Goal: Task Accomplishment & Management: Use online tool/utility

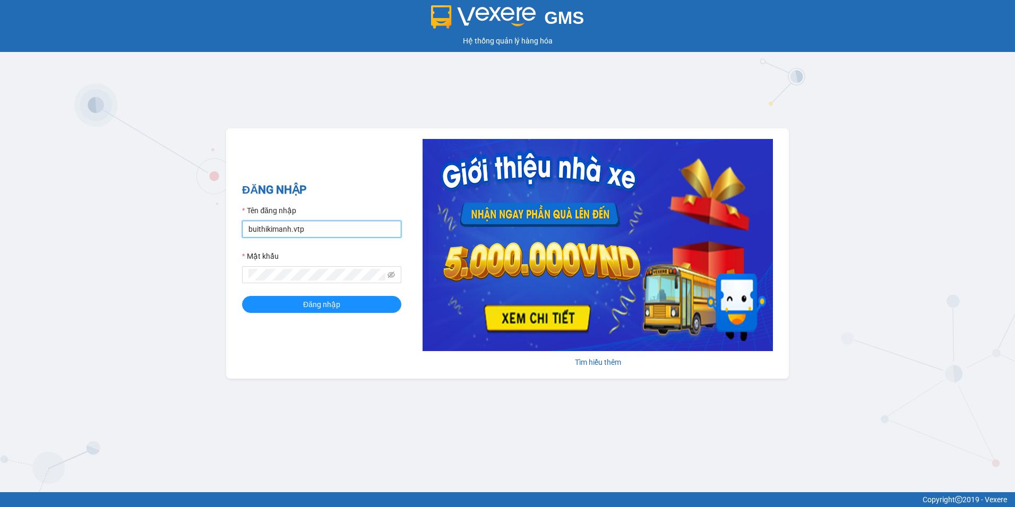
click at [329, 230] on input "buithikimanh.vtp" at bounding box center [321, 229] width 159 height 17
type input "vuthiphuong.vtp"
click at [242, 296] on button "Đăng nhập" at bounding box center [321, 304] width 159 height 17
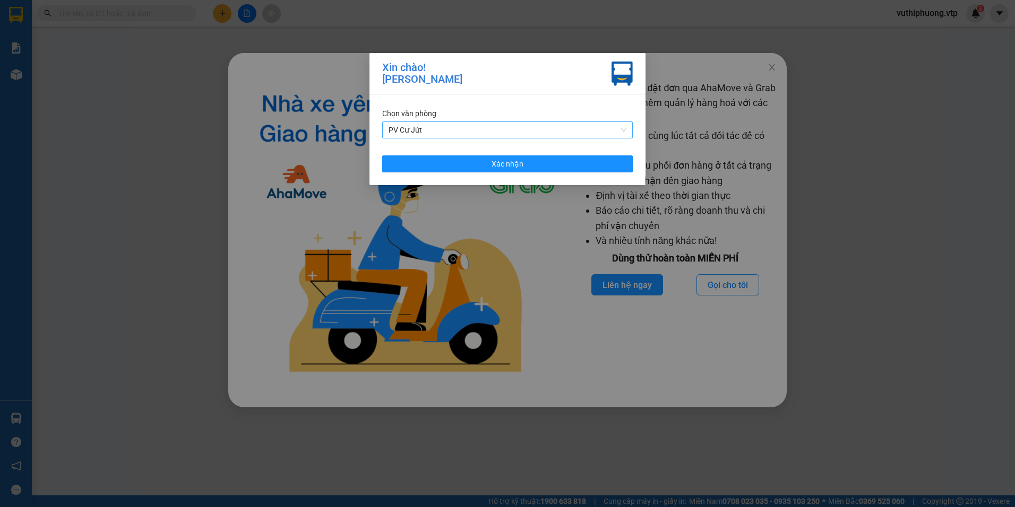
click at [558, 138] on div "PV Cư Jút" at bounding box center [507, 130] width 251 height 17
click at [574, 131] on span "PV Cư Jút" at bounding box center [508, 130] width 238 height 16
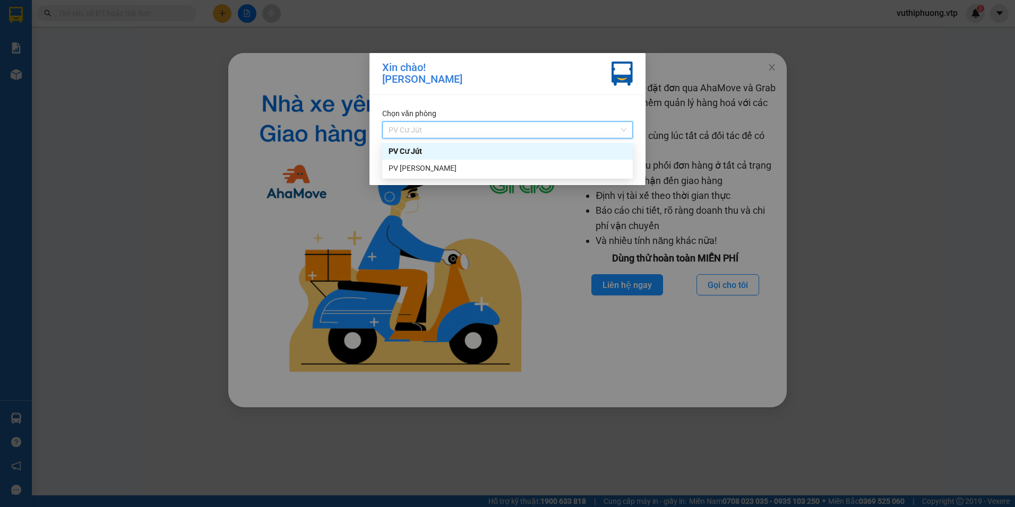
click at [495, 126] on span "PV Cư Jút" at bounding box center [508, 130] width 238 height 16
click at [416, 167] on div "PV [PERSON_NAME]" at bounding box center [508, 168] width 238 height 12
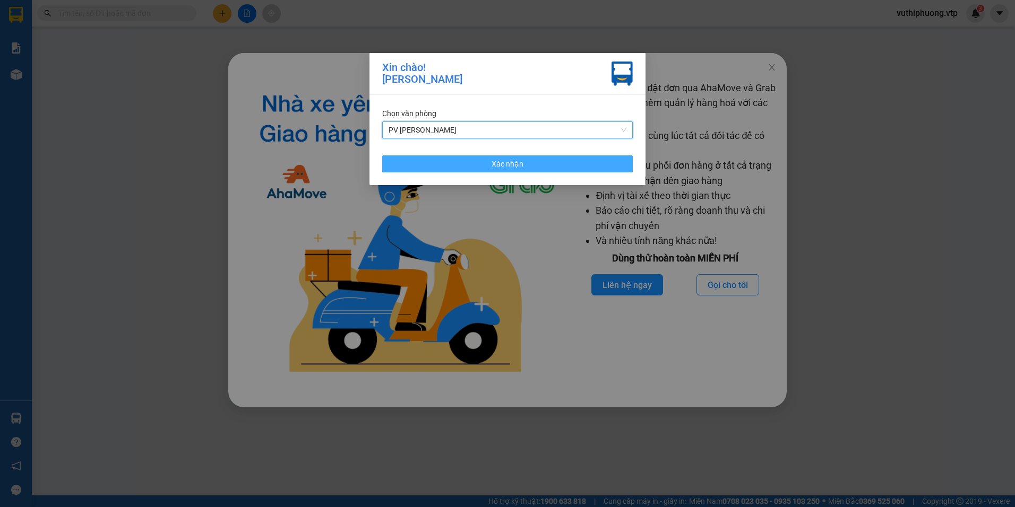
click at [461, 163] on button "Xác nhận" at bounding box center [507, 164] width 251 height 17
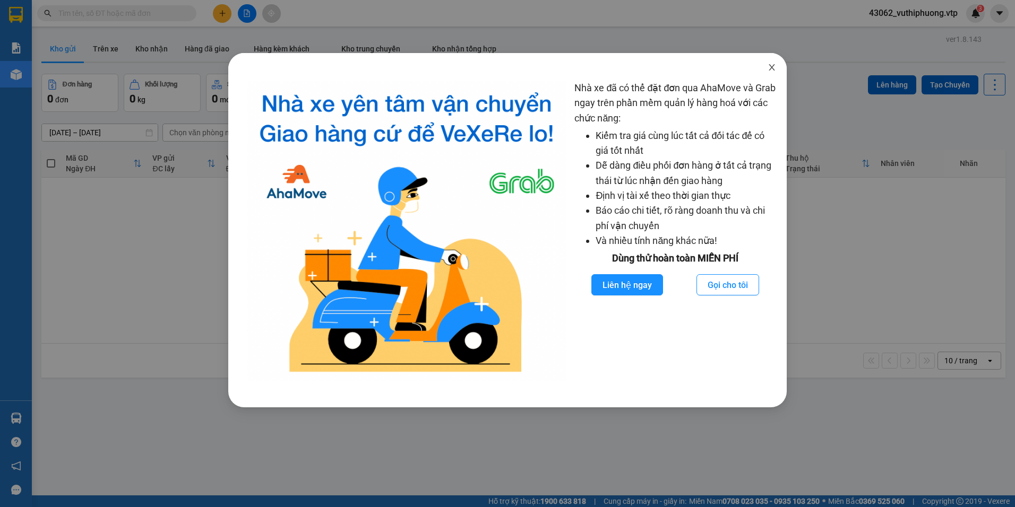
click at [772, 67] on icon "close" at bounding box center [772, 67] width 8 height 8
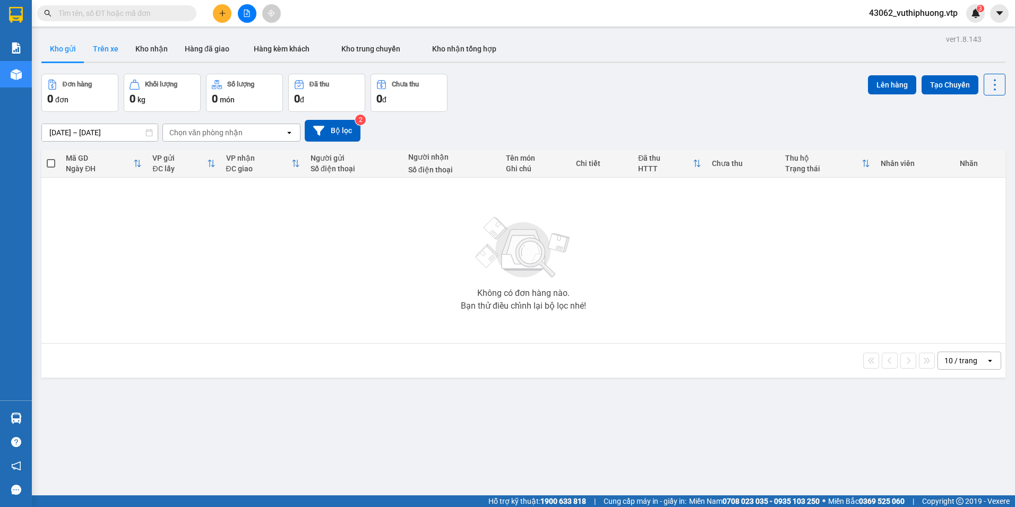
click at [124, 59] on button "Trên xe" at bounding box center [105, 48] width 42 height 25
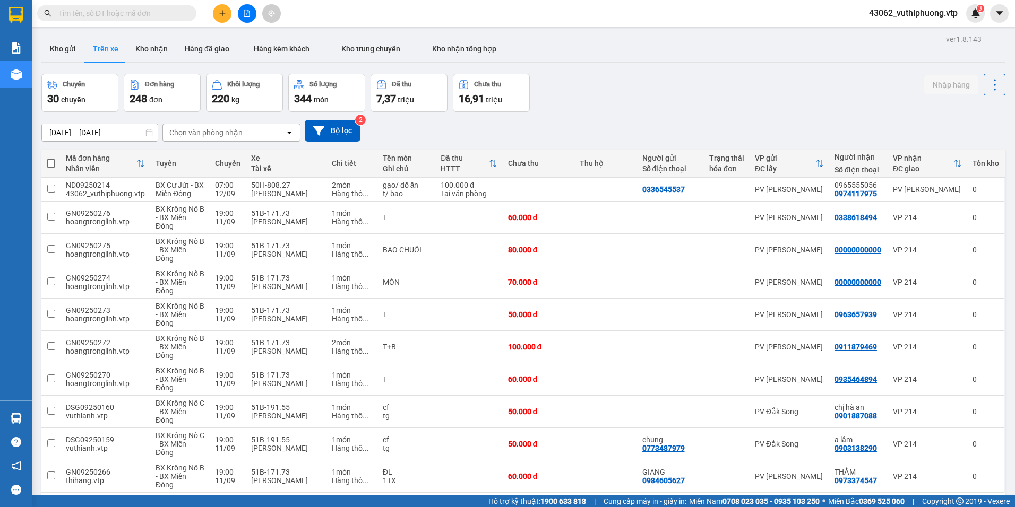
click at [220, 127] on div "Chọn văn phòng nhận" at bounding box center [205, 132] width 73 height 11
type input "c"
type input "nd"
click at [200, 154] on span "PV [PERSON_NAME]" at bounding box center [207, 155] width 73 height 11
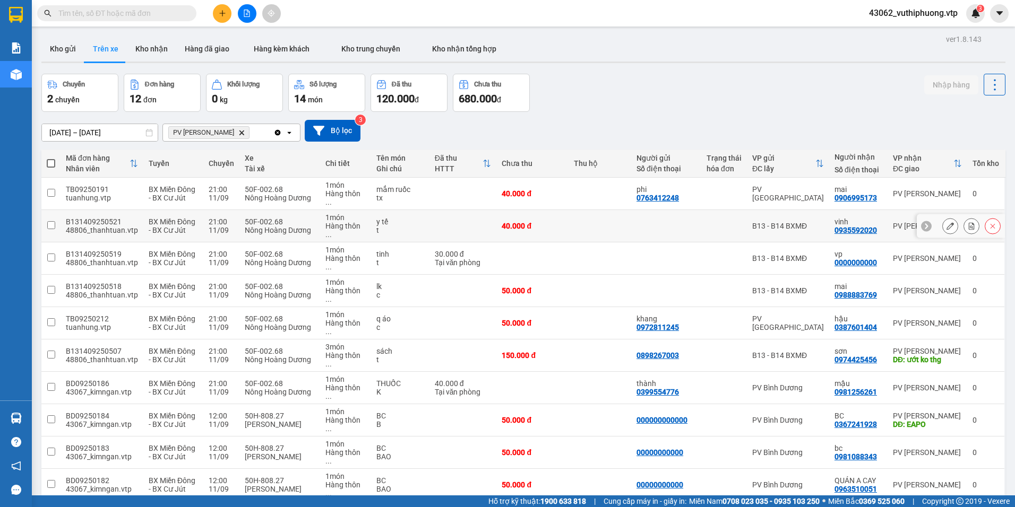
click at [715, 218] on td at bounding box center [724, 226] width 46 height 32
checkbox input "true"
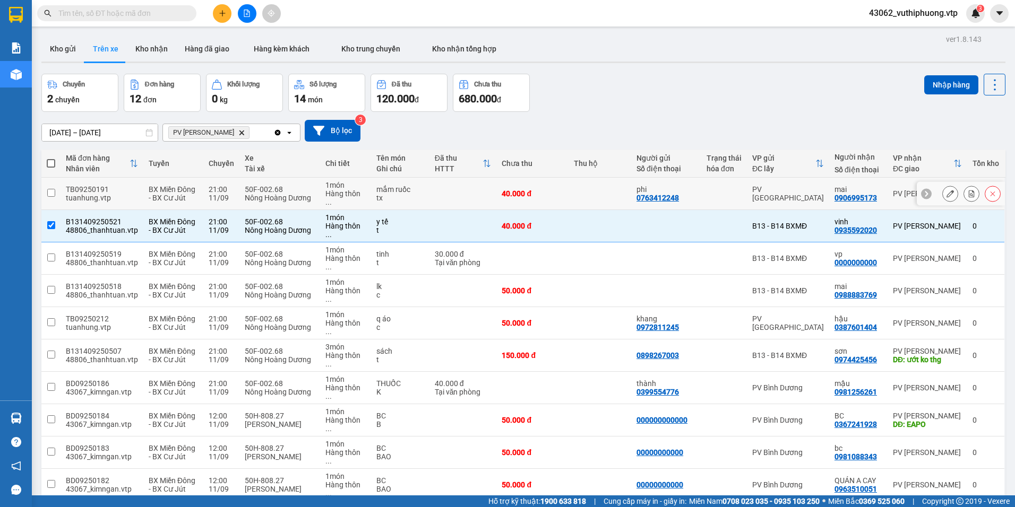
click at [733, 192] on div at bounding box center [723, 193] width 35 height 8
checkbox input "true"
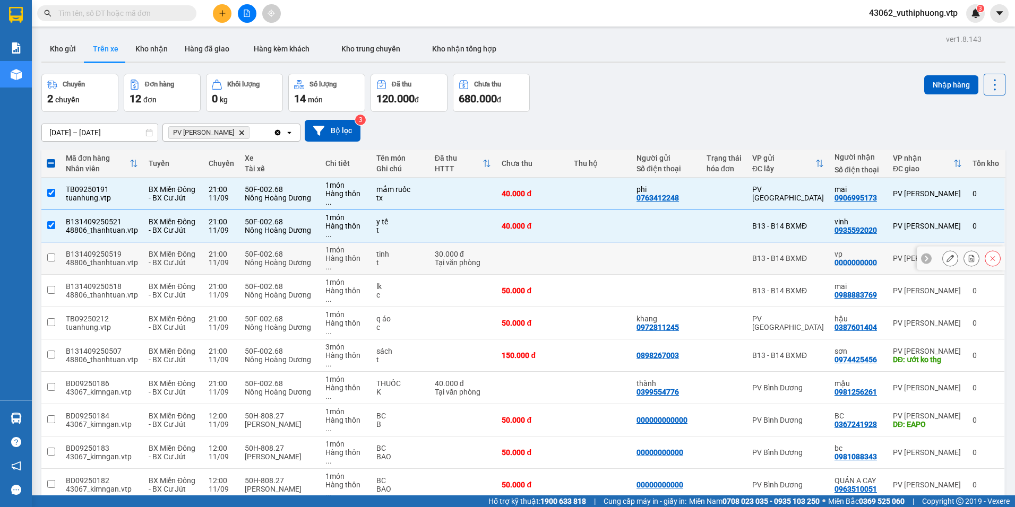
click at [639, 254] on div at bounding box center [665, 258] width 59 height 8
checkbox input "true"
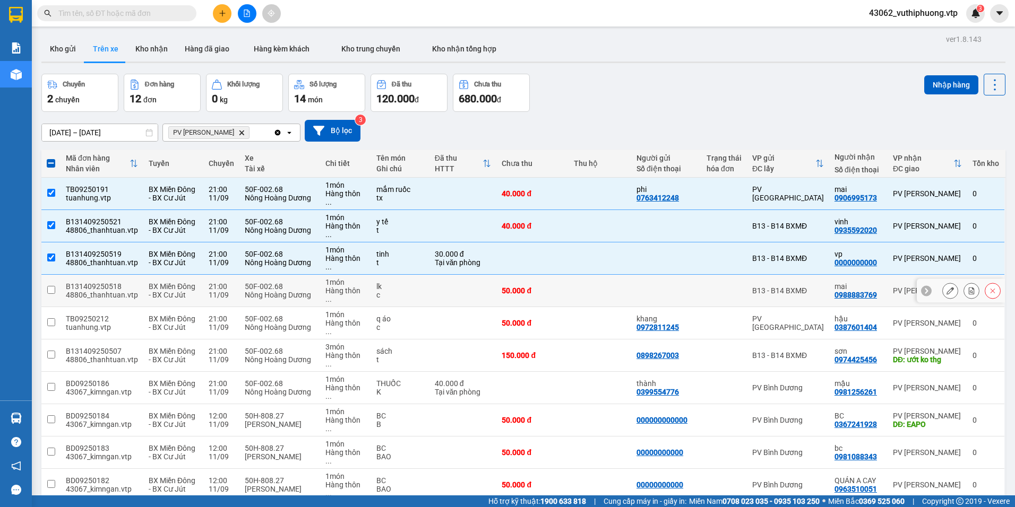
click at [593, 275] on td at bounding box center [599, 291] width 63 height 32
checkbox input "true"
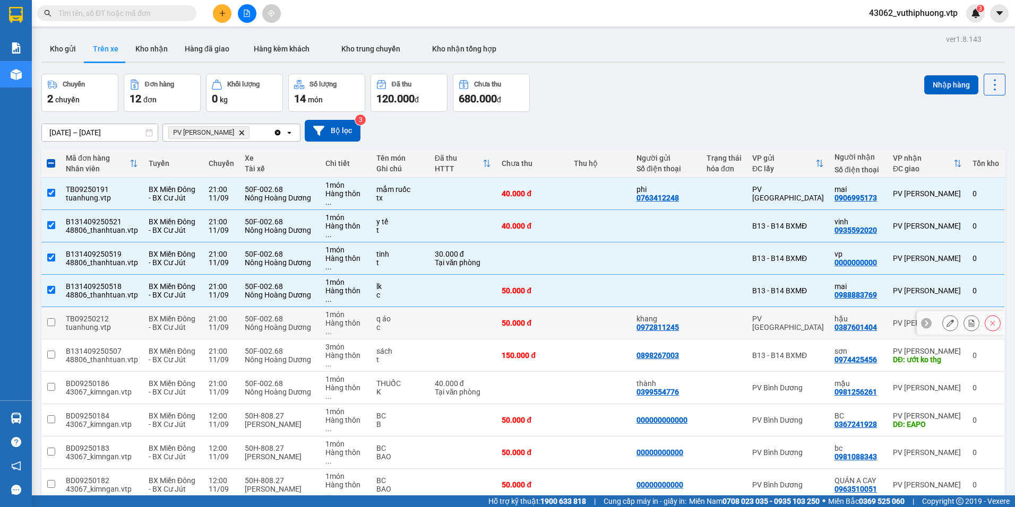
click at [691, 307] on td "khang 0972811245" at bounding box center [666, 323] width 70 height 32
checkbox input "true"
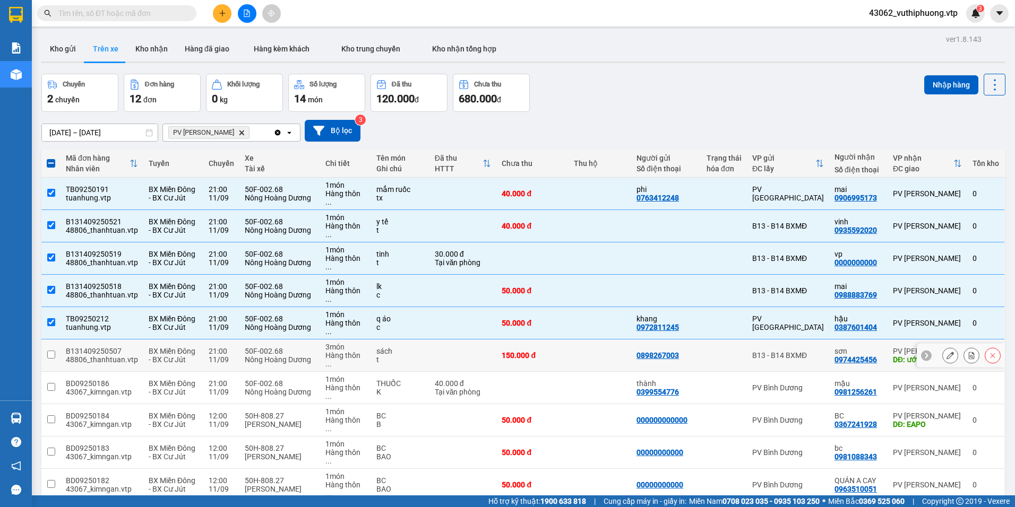
click at [589, 340] on td at bounding box center [599, 356] width 63 height 32
checkbox input "true"
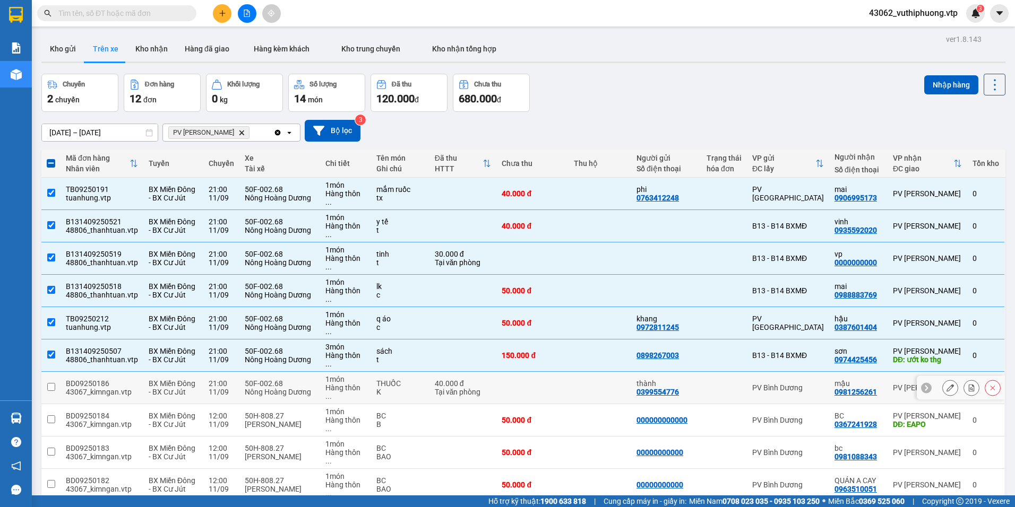
click at [728, 384] on div at bounding box center [723, 388] width 35 height 8
checkbox input "true"
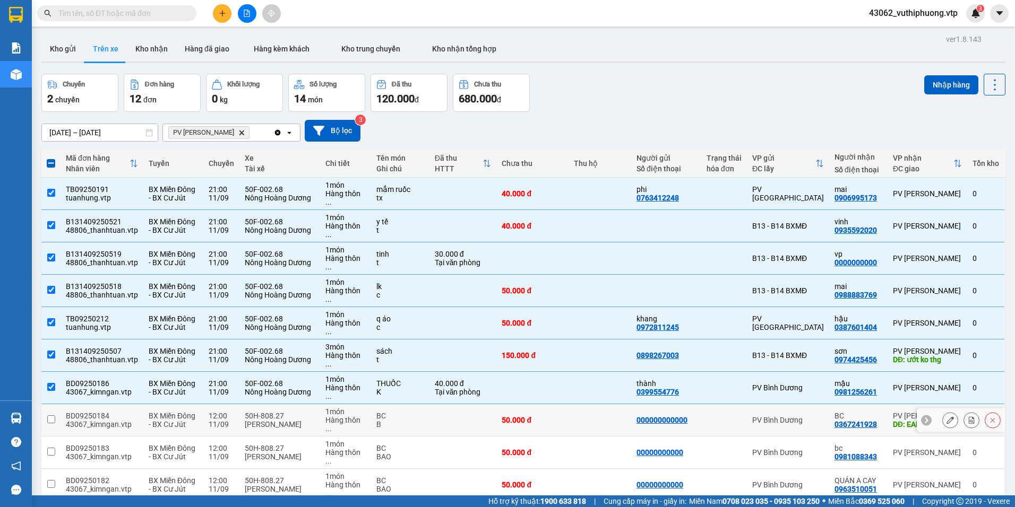
click at [574, 404] on td at bounding box center [599, 420] width 63 height 32
checkbox input "true"
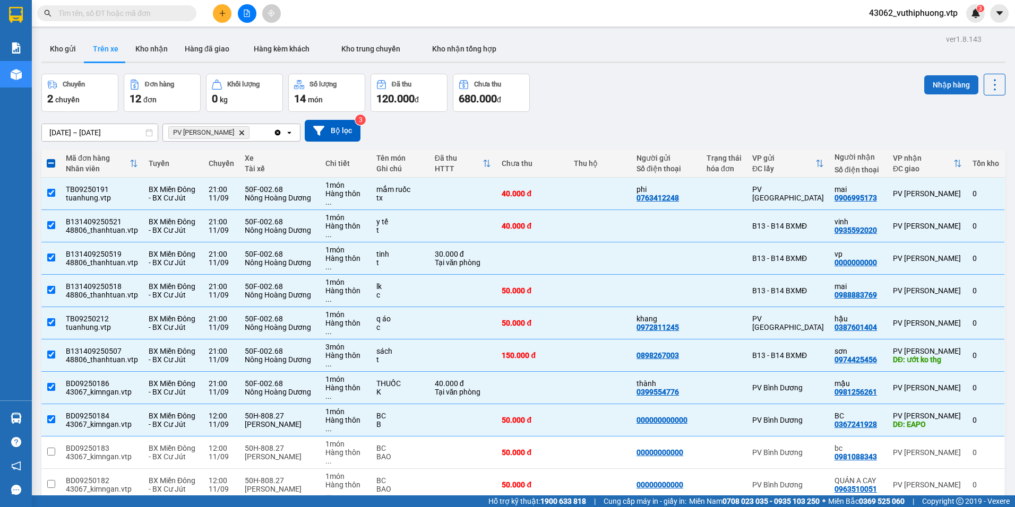
click at [939, 80] on button "Nhập hàng" at bounding box center [951, 84] width 54 height 19
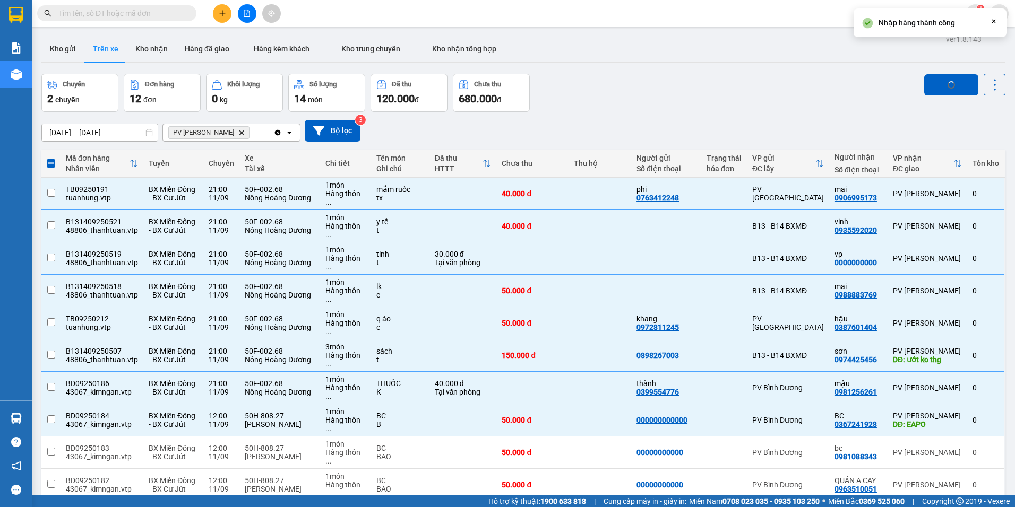
checkbox input "false"
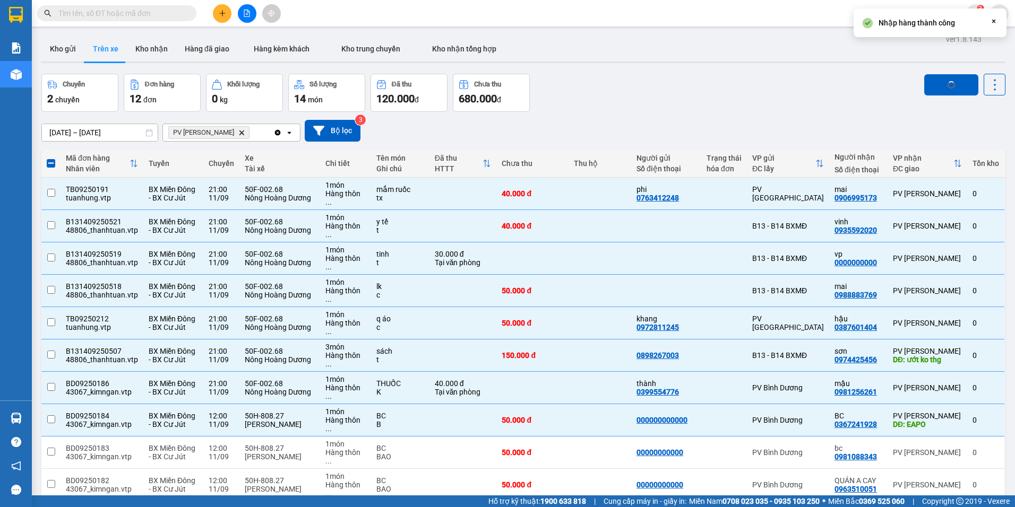
checkbox input "false"
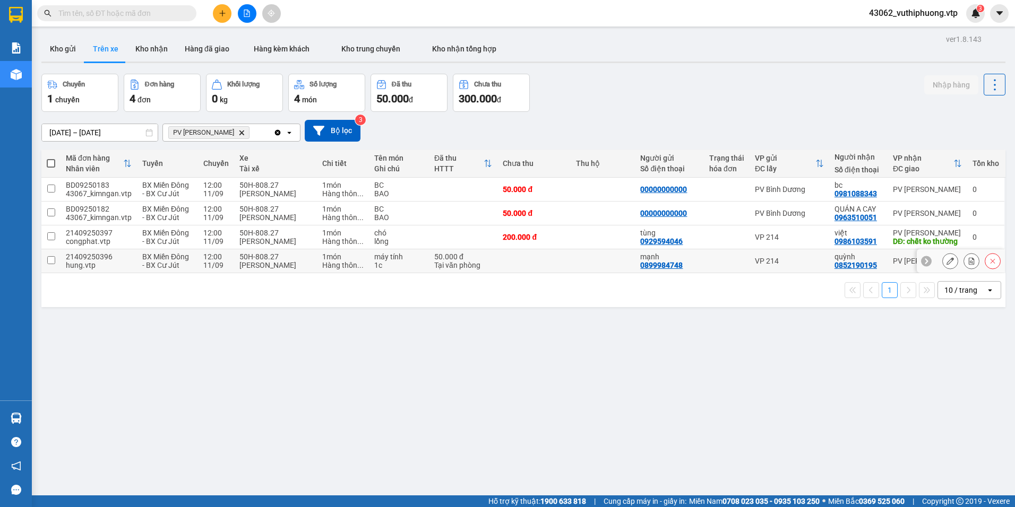
click at [579, 252] on td at bounding box center [603, 261] width 64 height 24
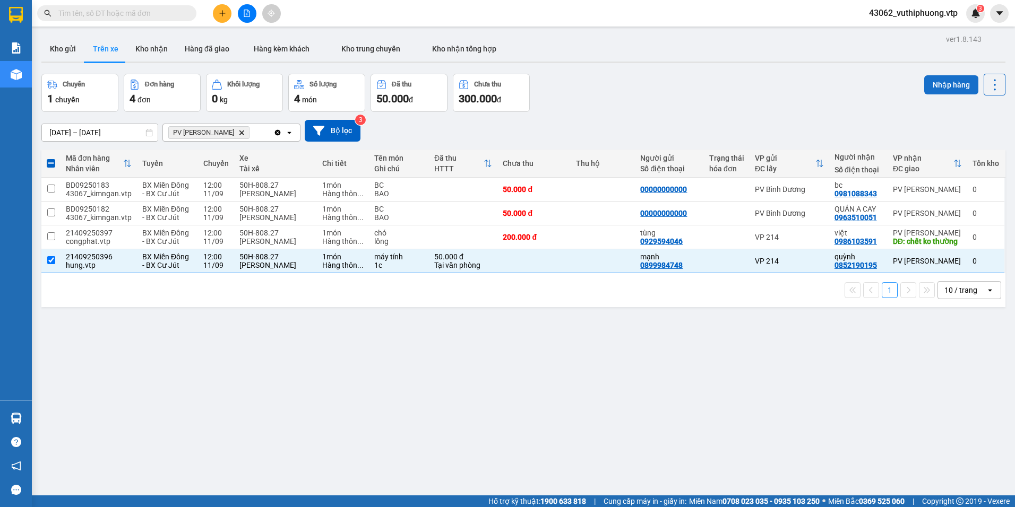
click at [937, 85] on button "Nhập hàng" at bounding box center [951, 84] width 54 height 19
checkbox input "false"
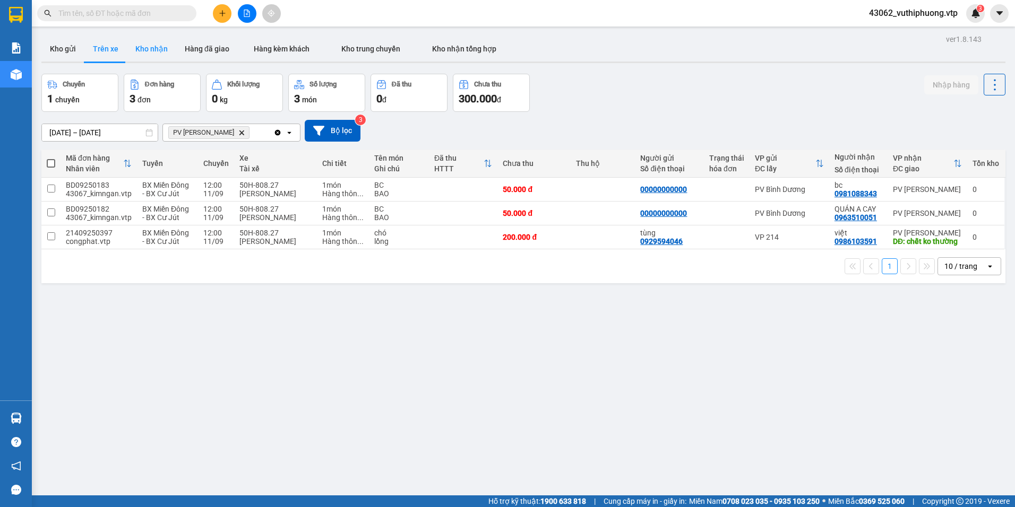
click at [158, 44] on button "Kho nhận" at bounding box center [151, 48] width 49 height 25
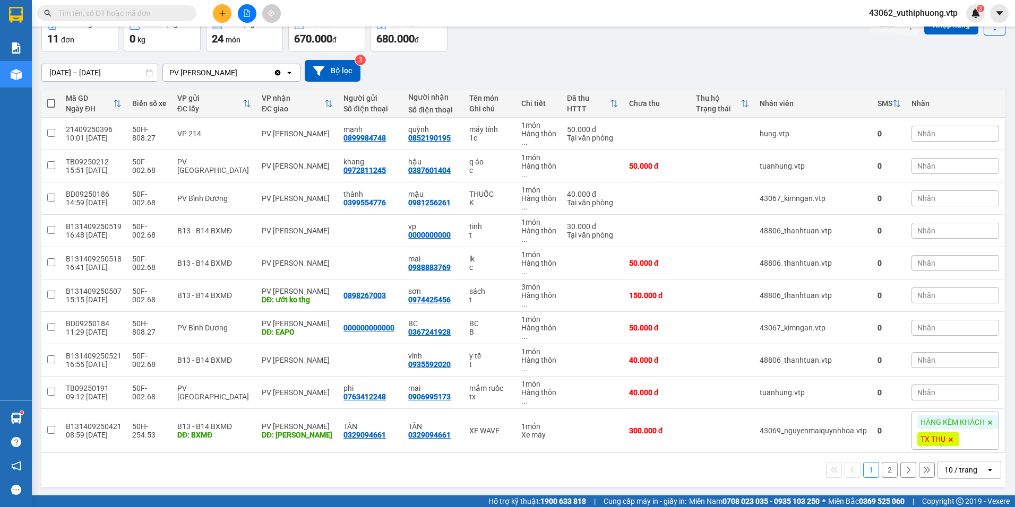
scroll to position [61, 0]
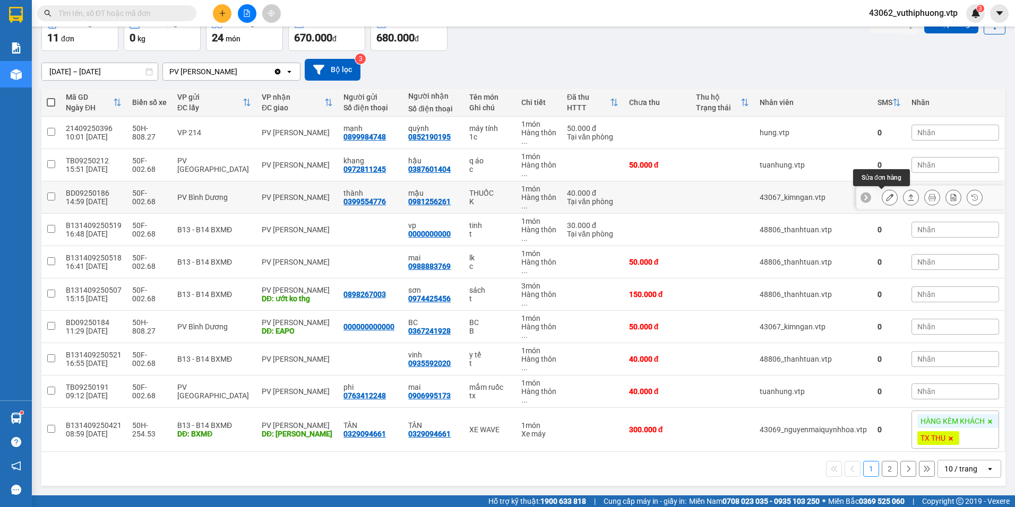
click at [886, 198] on icon at bounding box center [889, 197] width 7 height 7
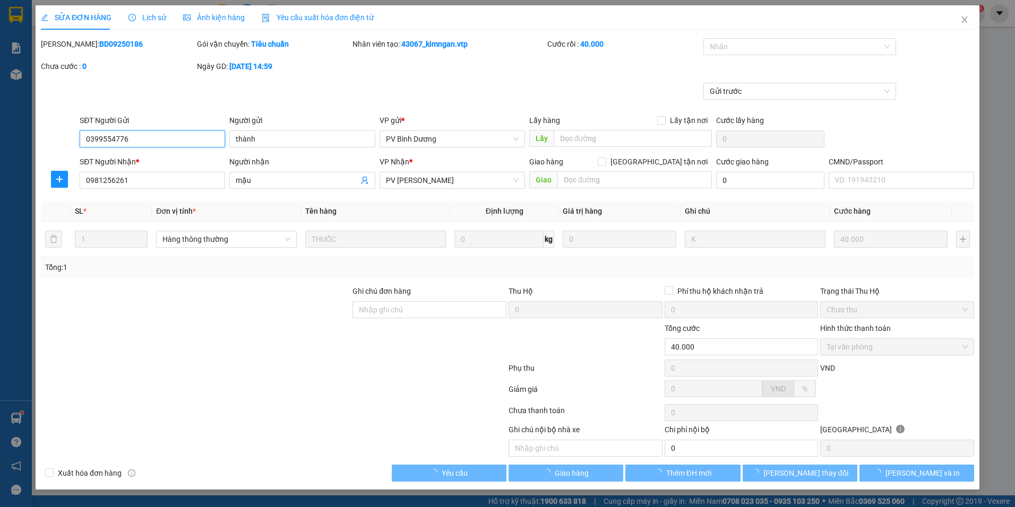
type input "0399554776"
type input "thành"
type input "0981256261"
type input "mậu"
type input "40.000"
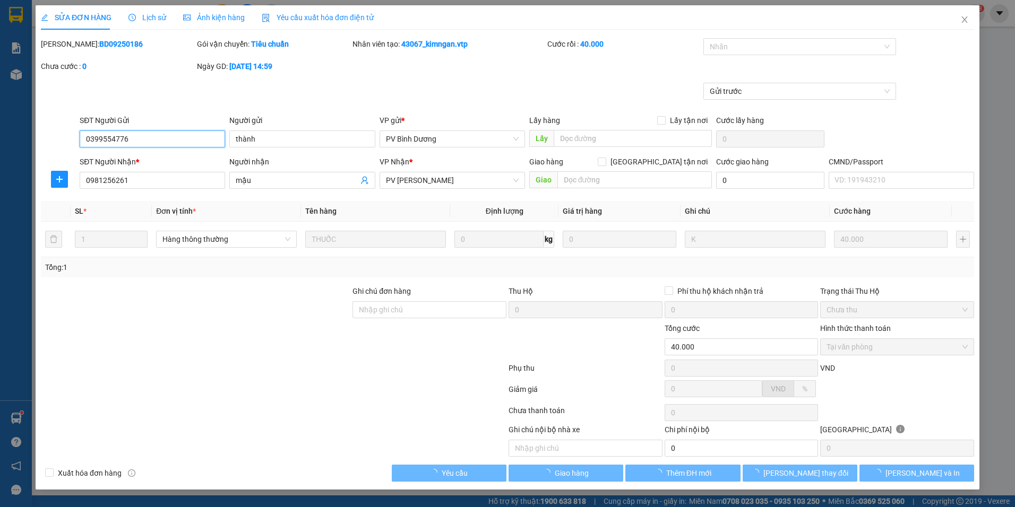
type input "2.000"
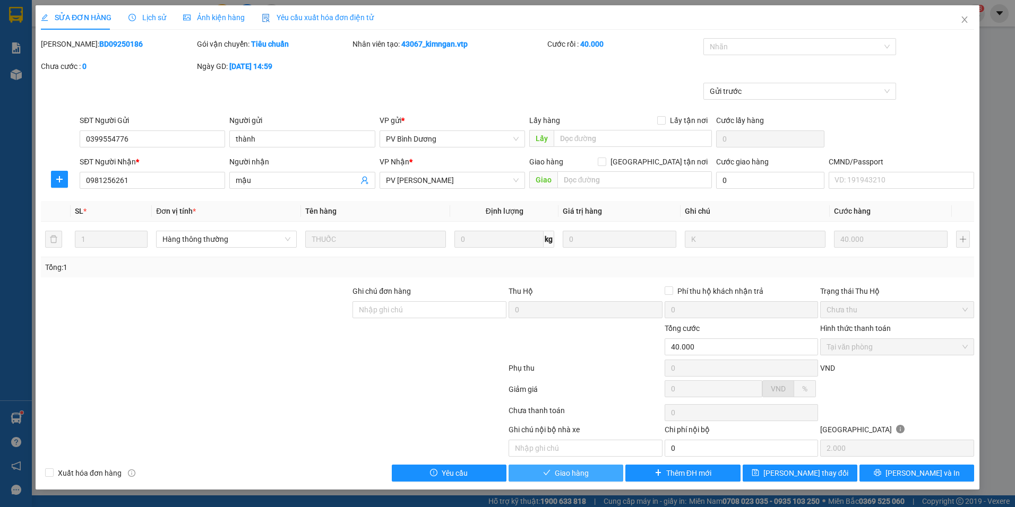
click at [580, 470] on span "Giao hàng" at bounding box center [572, 474] width 34 height 12
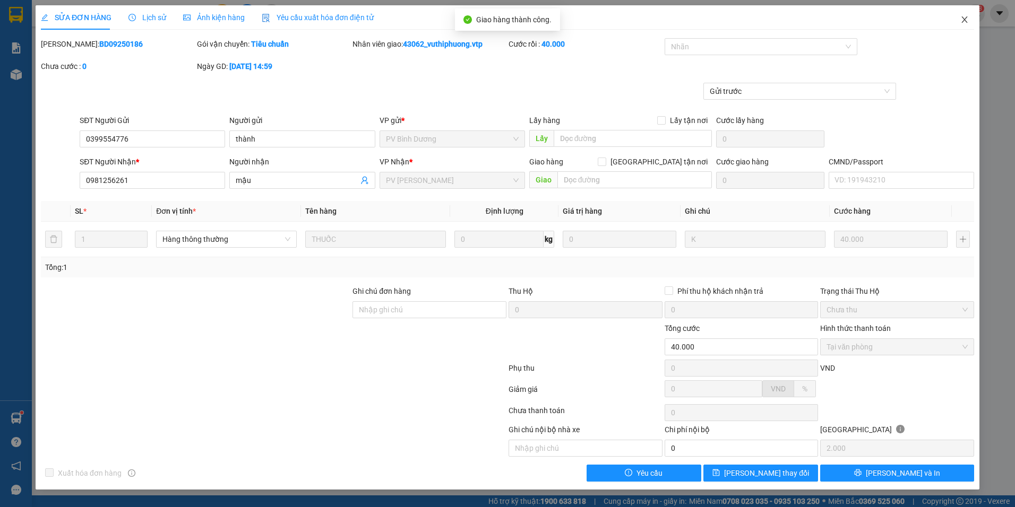
click at [961, 21] on icon "close" at bounding box center [964, 19] width 8 height 8
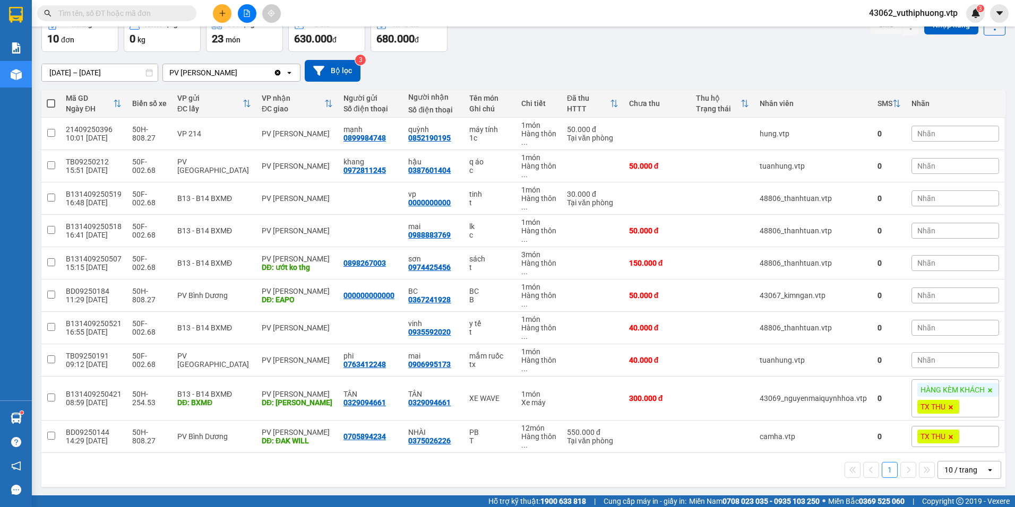
scroll to position [61, 0]
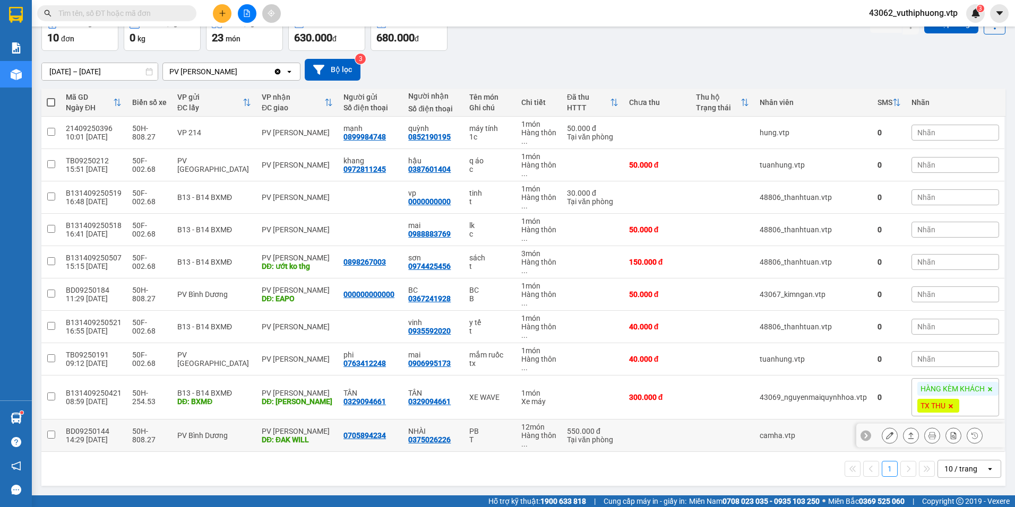
click at [886, 435] on icon at bounding box center [889, 435] width 7 height 7
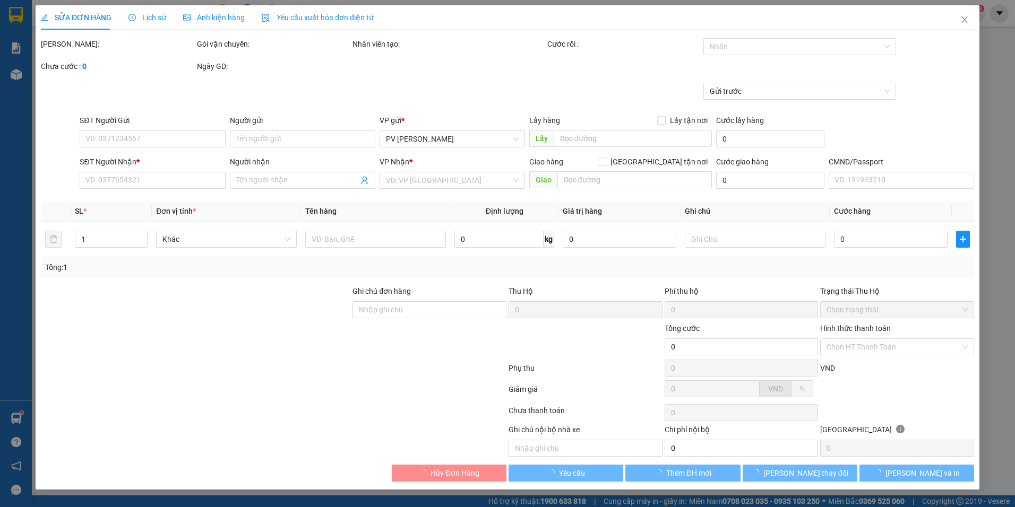
type input "27.500"
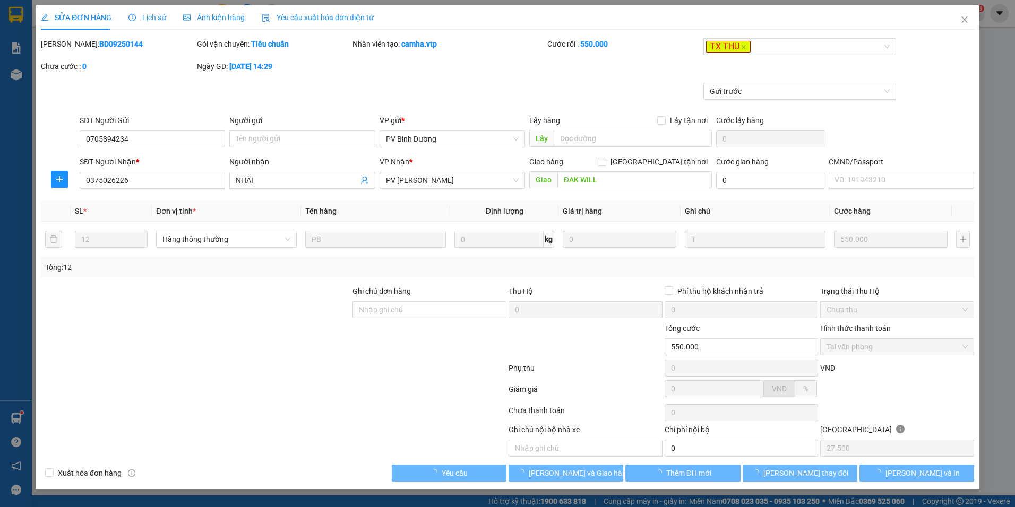
type input "0705894234"
type input "0375026226"
type input "NHÀI"
type input "ĐAK WILL"
type input "550.000"
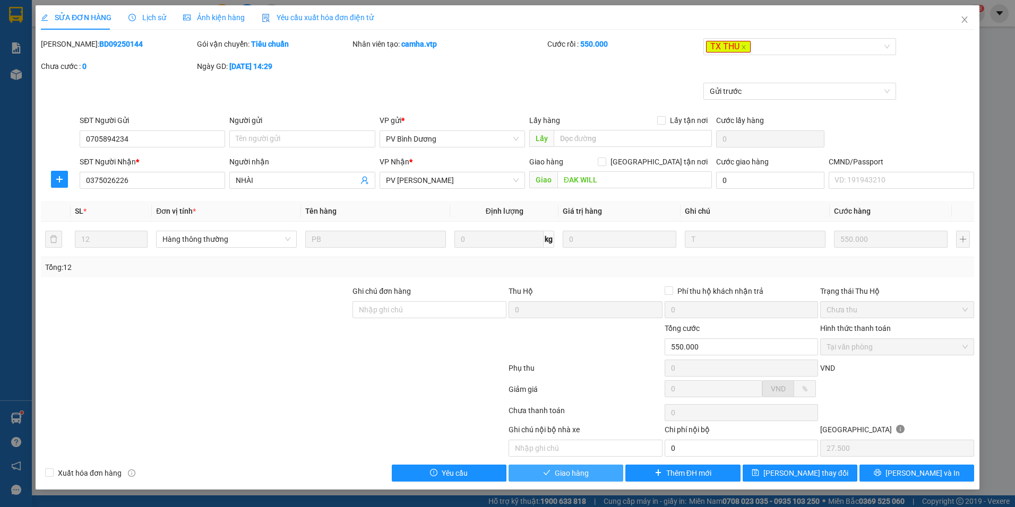
click at [587, 473] on span "Giao hàng" at bounding box center [572, 474] width 34 height 12
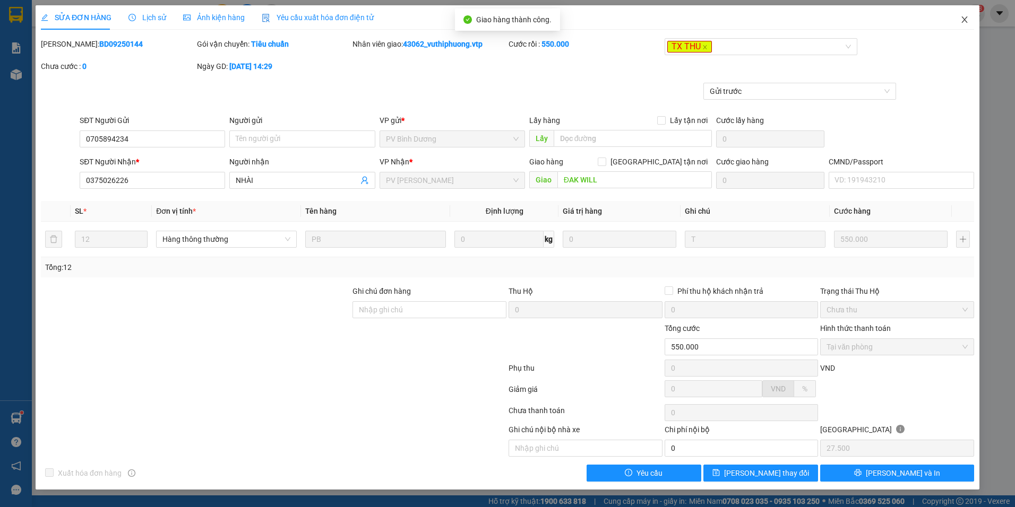
click at [968, 20] on icon "close" at bounding box center [964, 19] width 8 height 8
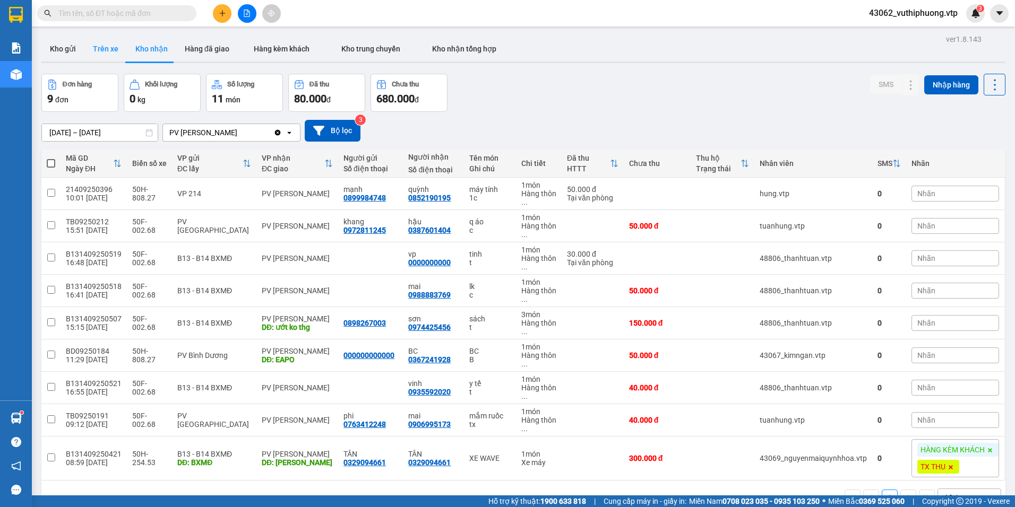
click at [117, 54] on button "Trên xe" at bounding box center [105, 48] width 42 height 25
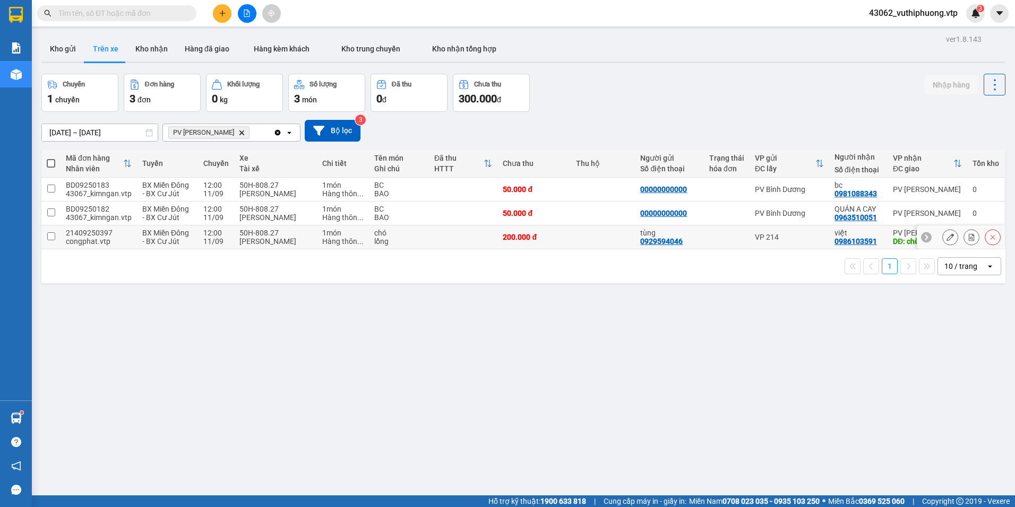
click at [601, 228] on td at bounding box center [603, 238] width 64 height 24
checkbox input "true"
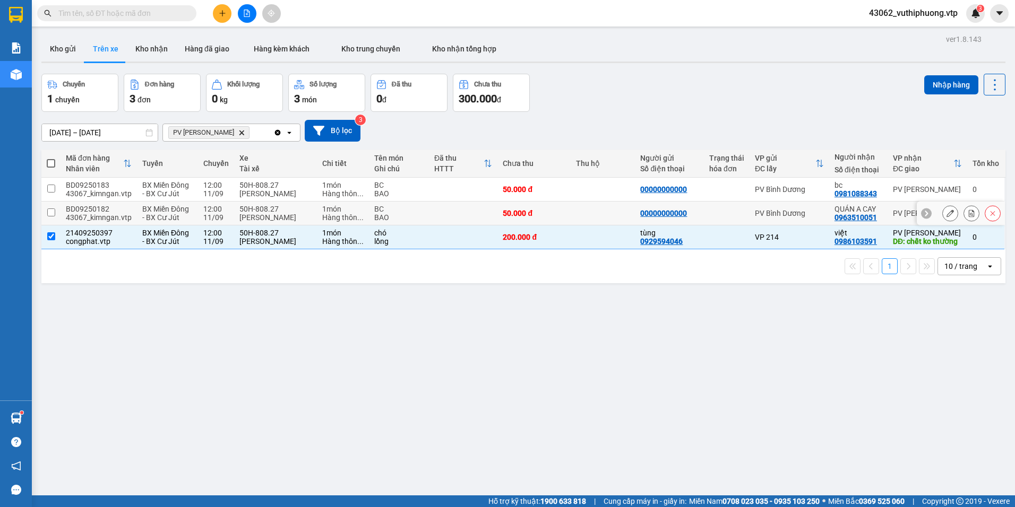
click at [598, 211] on td at bounding box center [603, 214] width 64 height 24
checkbox input "true"
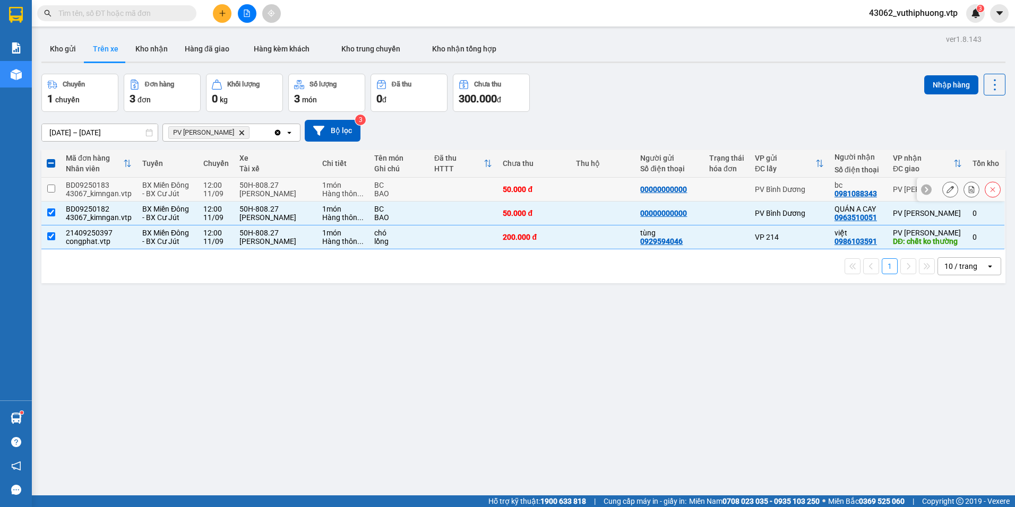
click at [618, 188] on td at bounding box center [603, 190] width 64 height 24
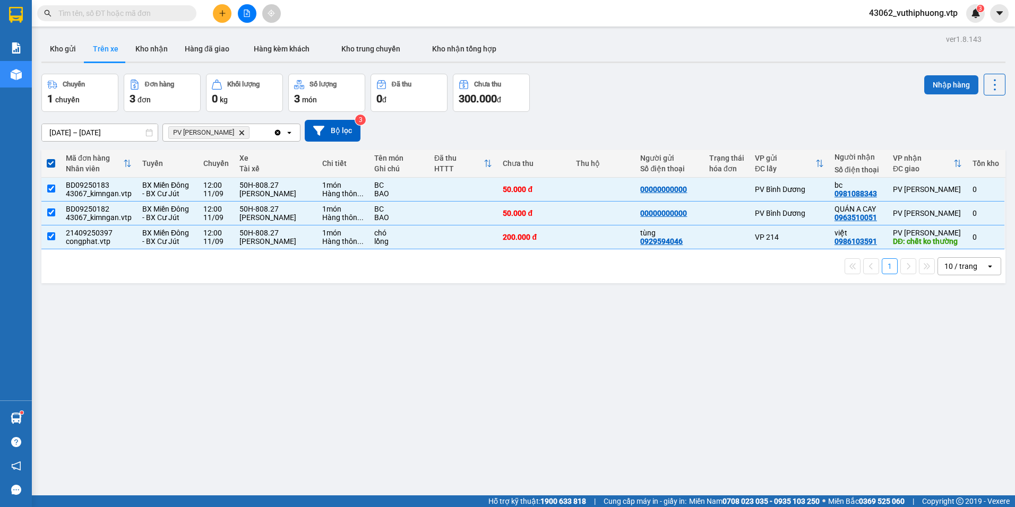
click at [943, 81] on button "Nhập hàng" at bounding box center [951, 84] width 54 height 19
checkbox input "false"
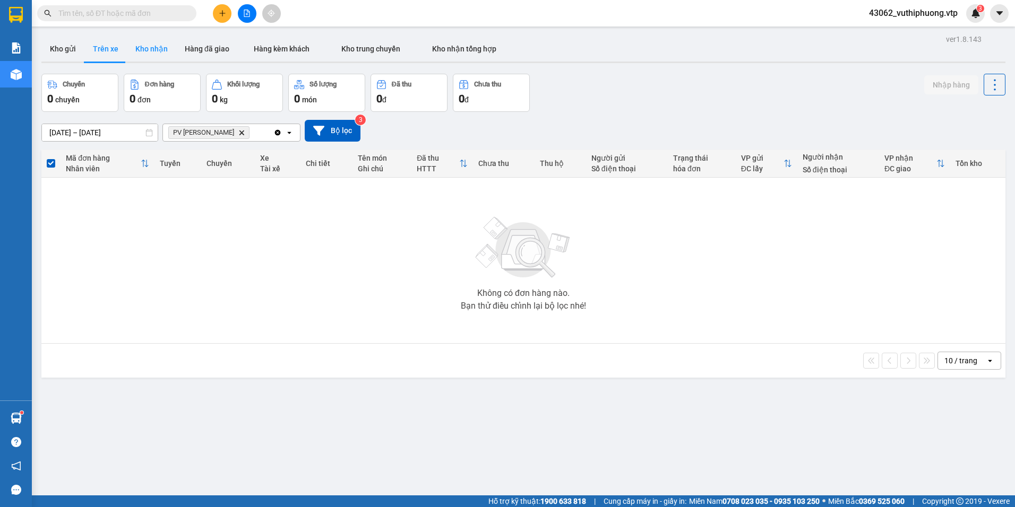
click at [150, 49] on button "Kho nhận" at bounding box center [151, 48] width 49 height 25
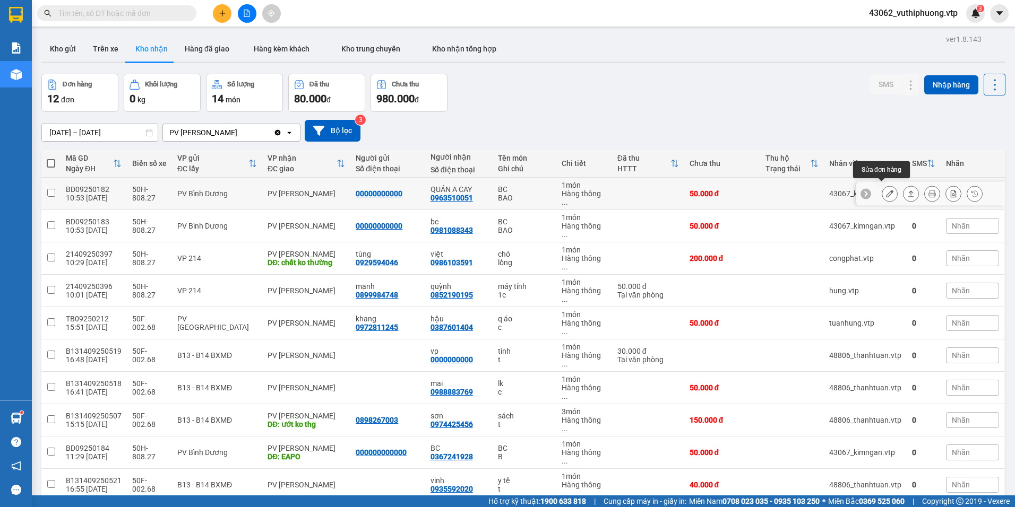
click at [886, 190] on icon at bounding box center [889, 193] width 7 height 7
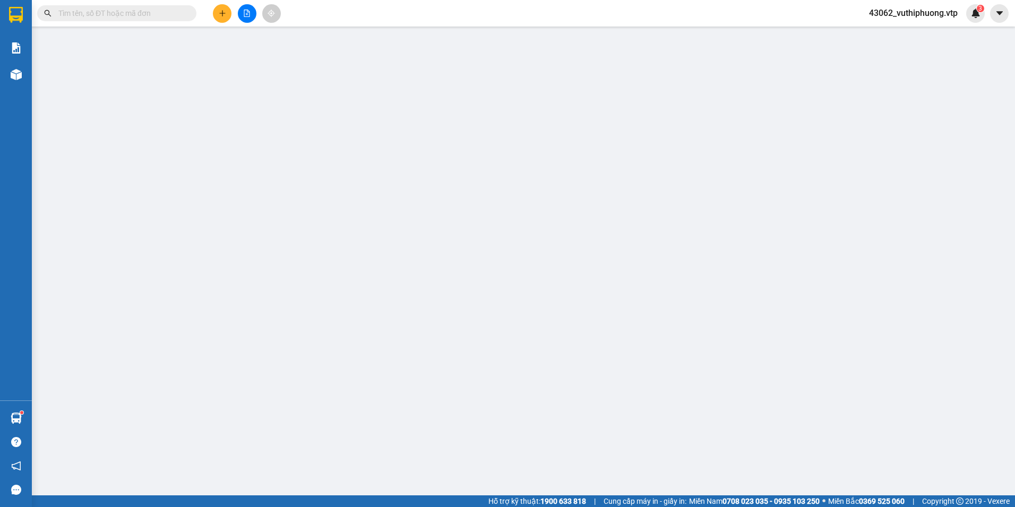
type input "2.500"
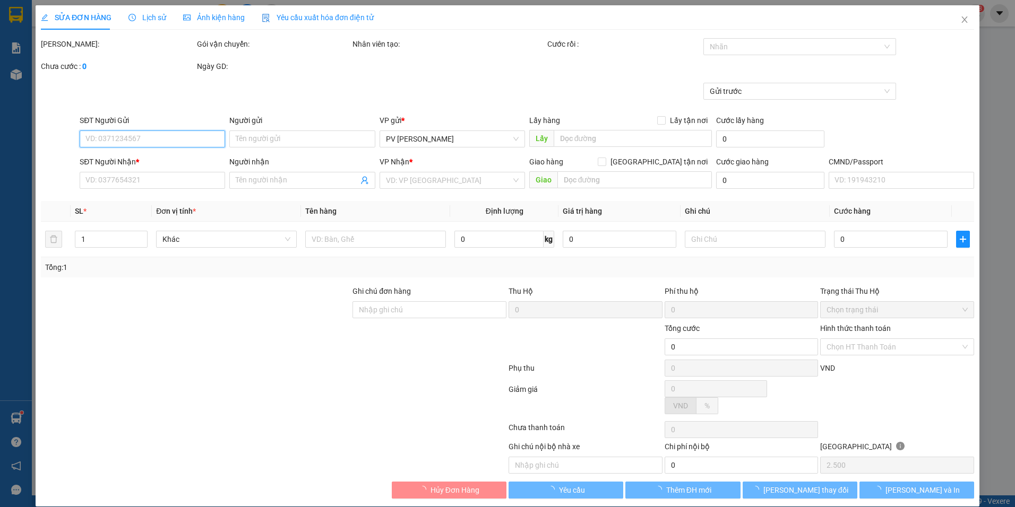
type input "00000000000"
type input "0963510051"
type input "QUÁN A CAY"
type input "50.000"
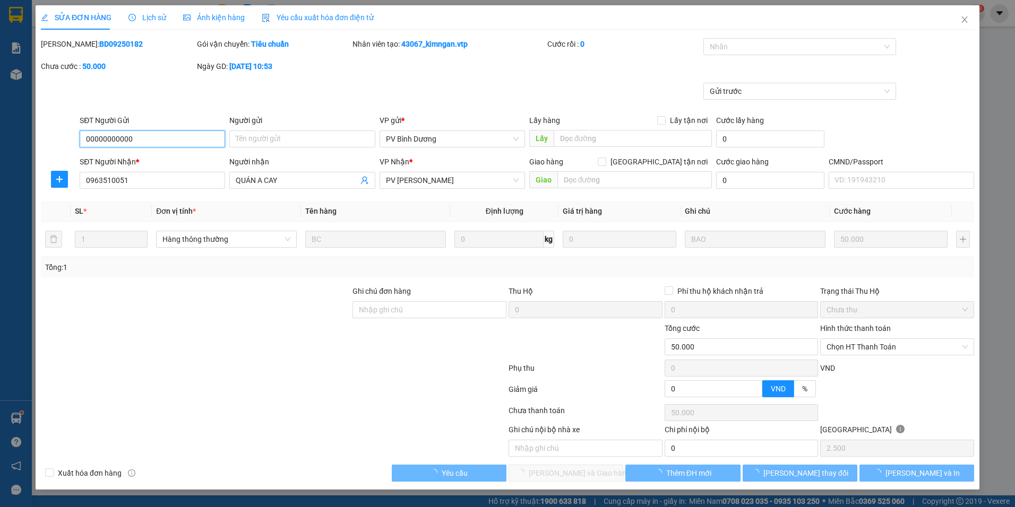
click at [896, 352] on span "Chọn HT Thanh Toán" at bounding box center [896, 347] width 141 height 16
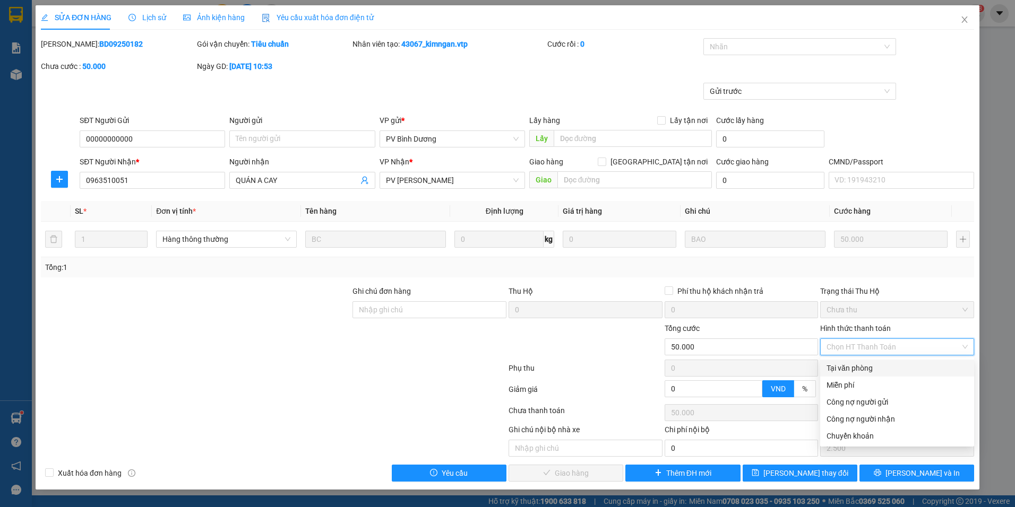
click at [907, 275] on div "Tổng: 1" at bounding box center [507, 267] width 933 height 20
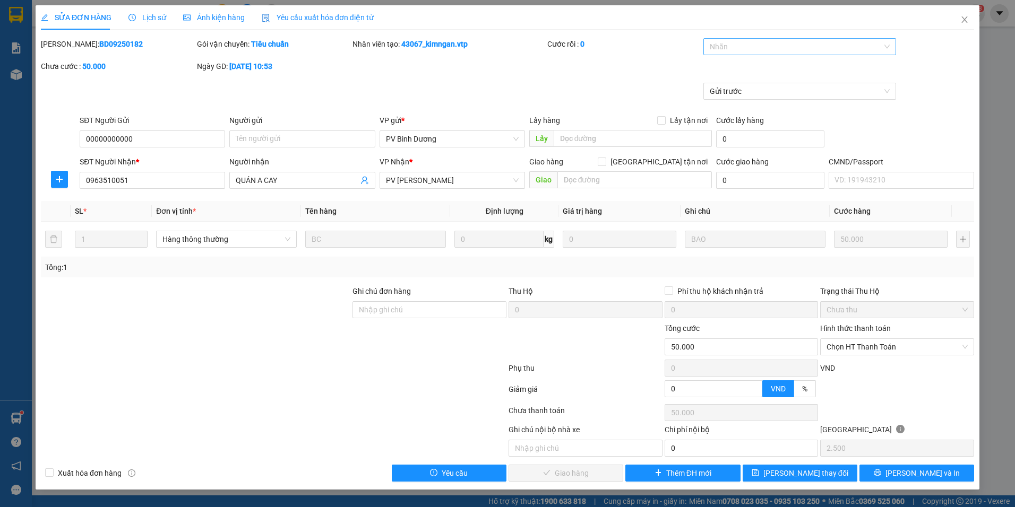
click at [779, 51] on div at bounding box center [794, 46] width 177 height 13
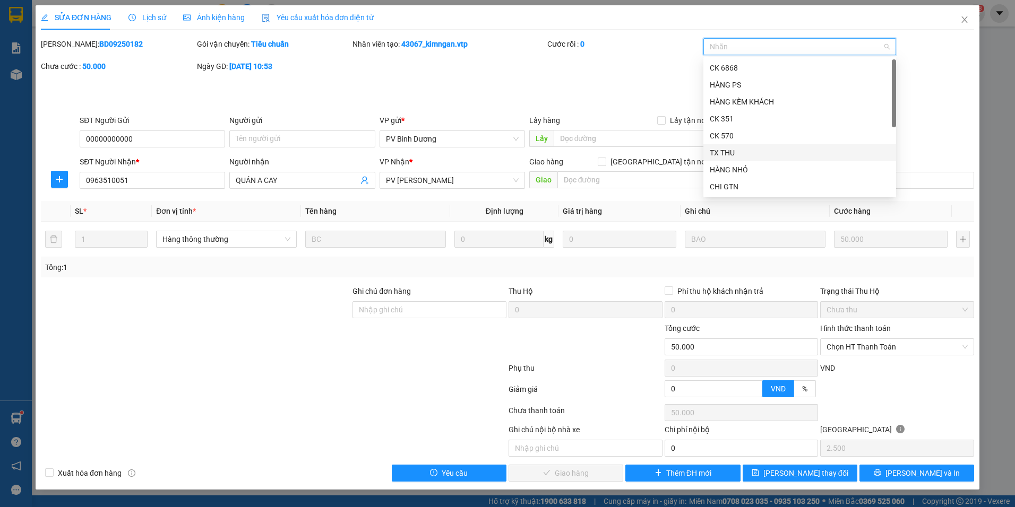
click at [739, 158] on div "TX THU" at bounding box center [800, 153] width 180 height 12
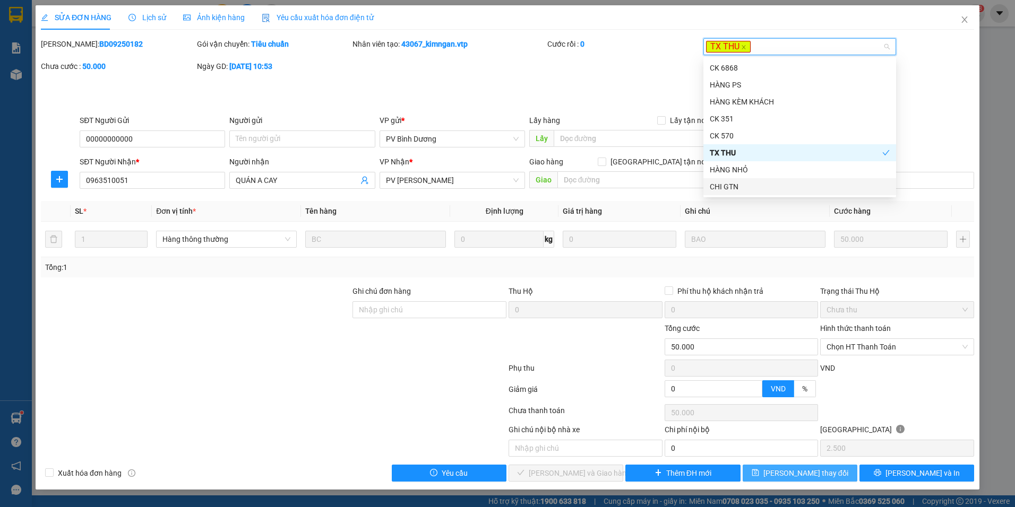
click at [826, 472] on span "Lưu thay đổi" at bounding box center [805, 474] width 85 height 12
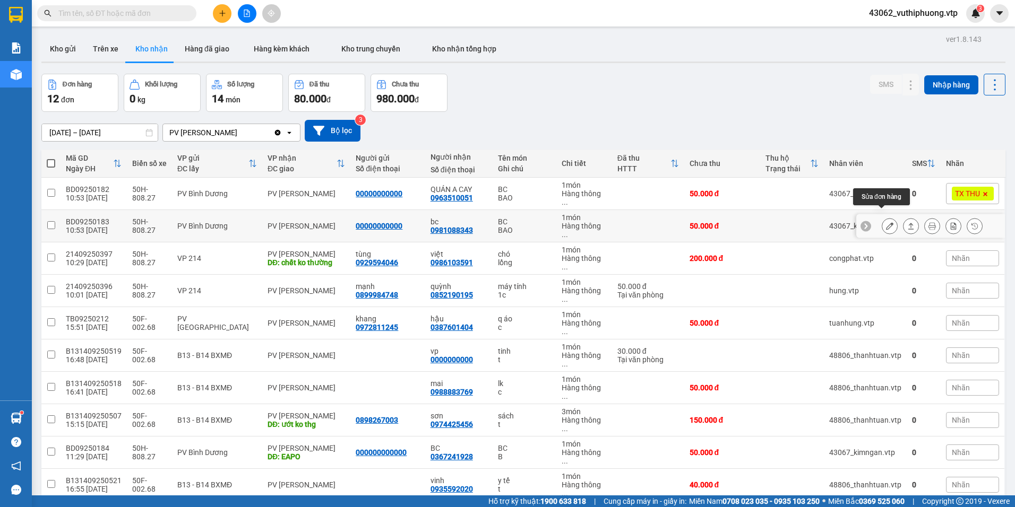
click at [886, 222] on icon at bounding box center [889, 225] width 7 height 7
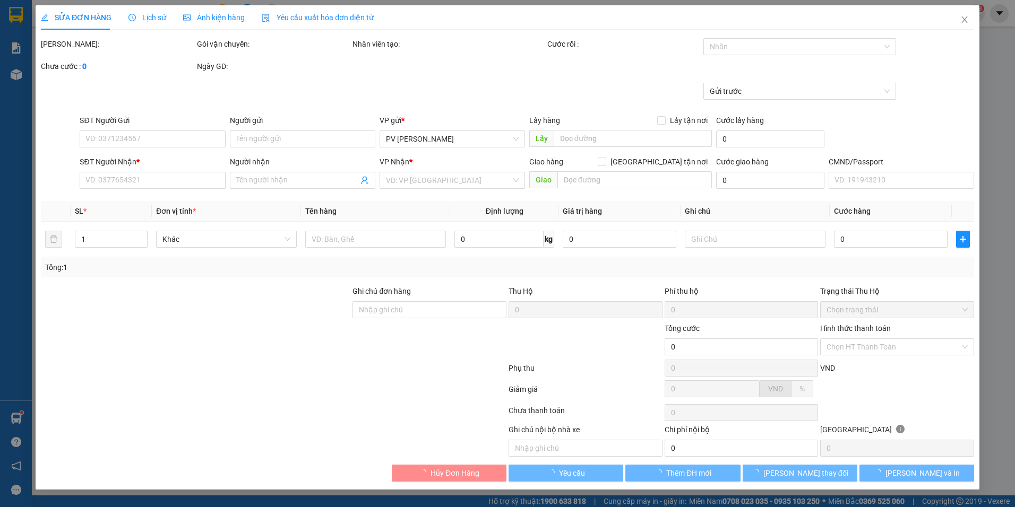
type input "2.500"
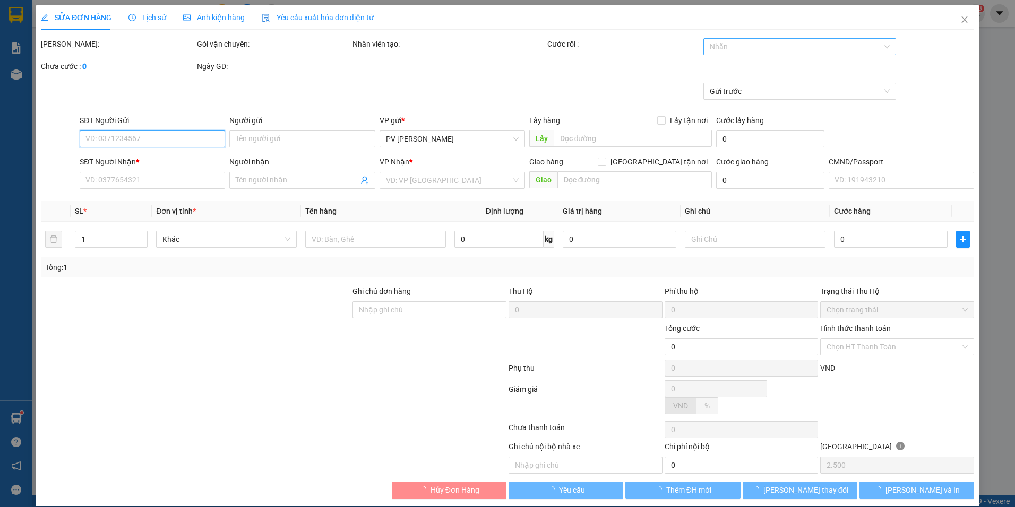
click at [803, 44] on div at bounding box center [794, 46] width 177 height 13
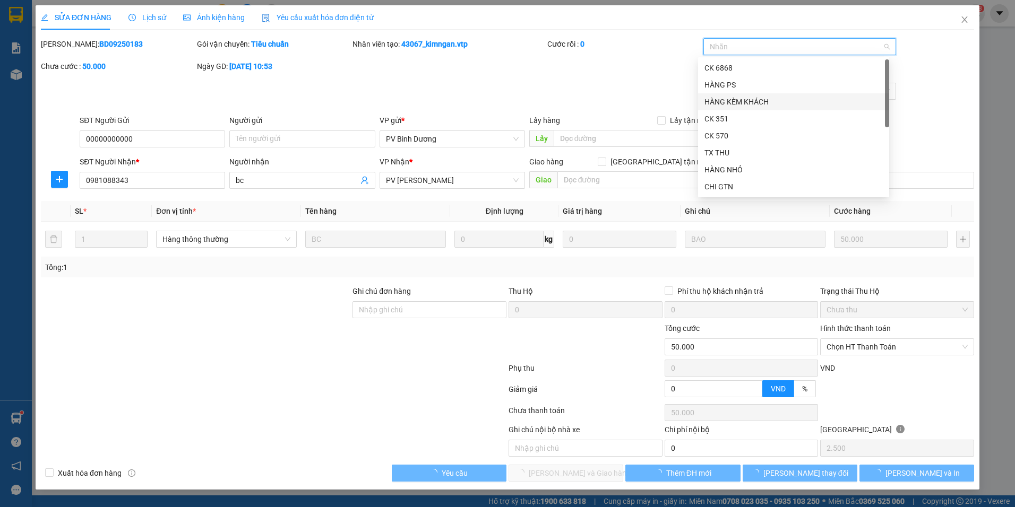
type input "00000000000"
type input "0981088343"
type input "bc"
type input "50.000"
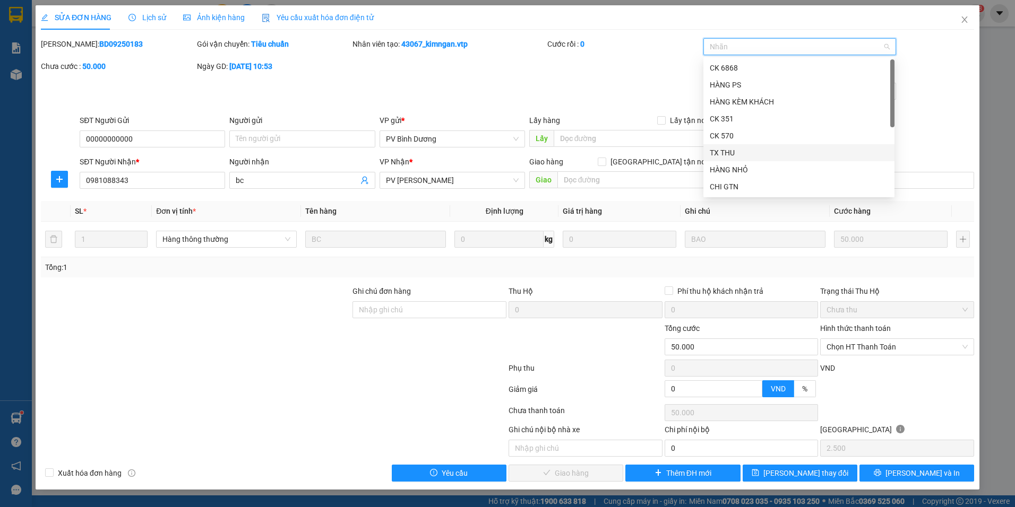
click at [729, 160] on div "TX THU" at bounding box center [798, 152] width 191 height 17
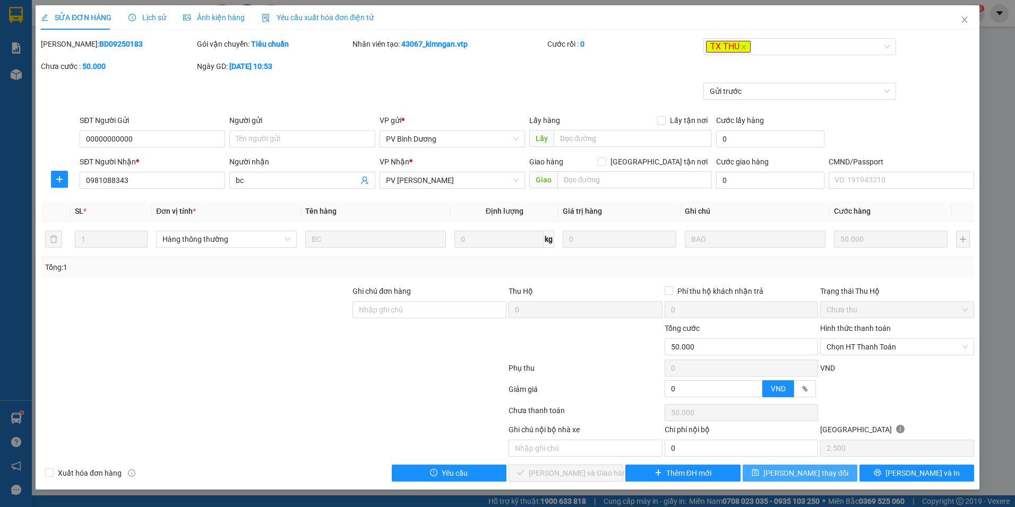
click at [825, 477] on span "Lưu thay đổi" at bounding box center [805, 474] width 85 height 12
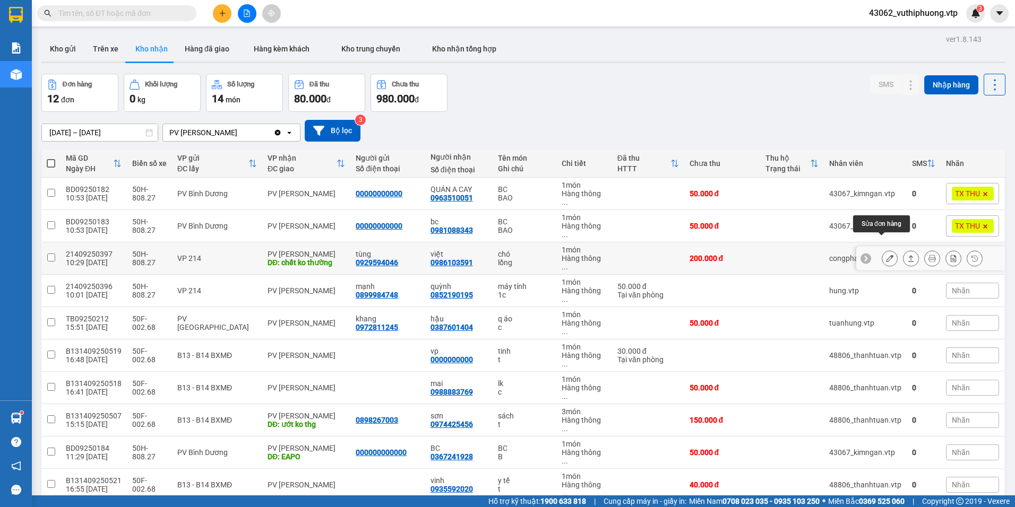
click at [886, 255] on icon at bounding box center [889, 258] width 7 height 7
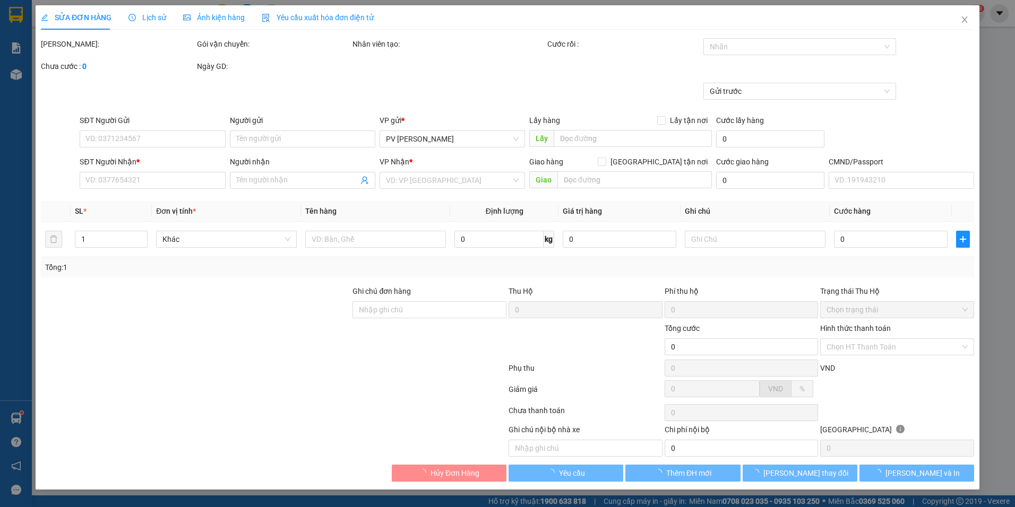
type input "10.000"
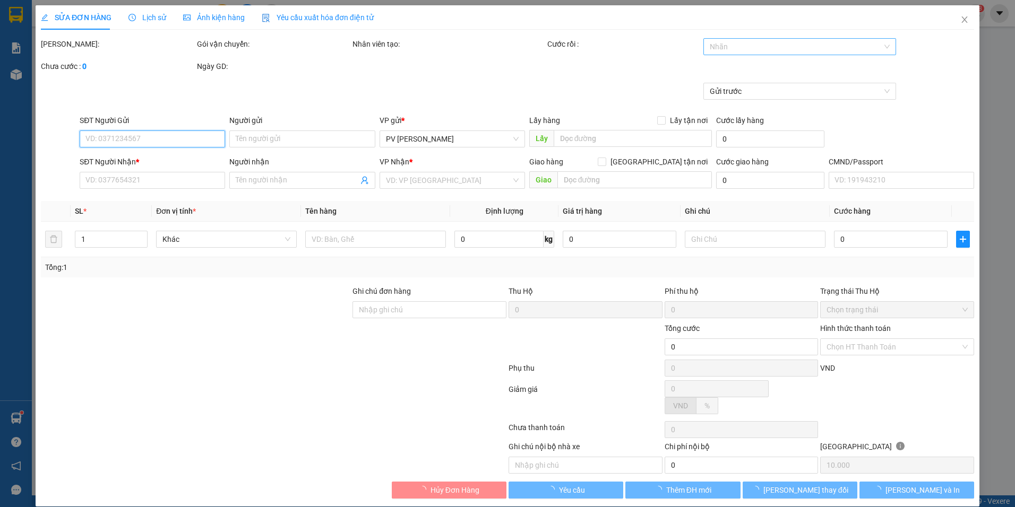
click at [755, 50] on div at bounding box center [794, 46] width 177 height 13
type input "0929594046"
type input "tùng"
type input "0986103591"
type input "việt"
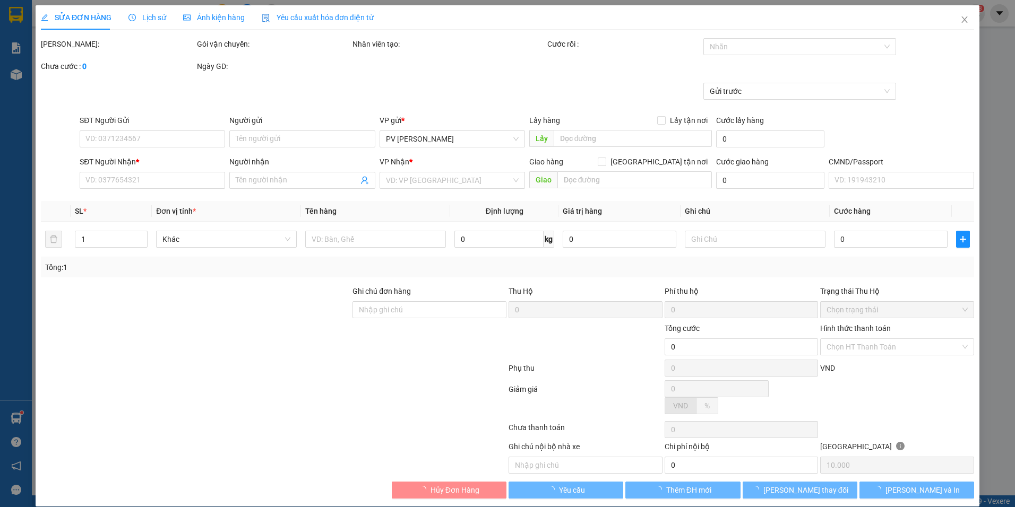
type input "chết ko thường"
type input "200.000"
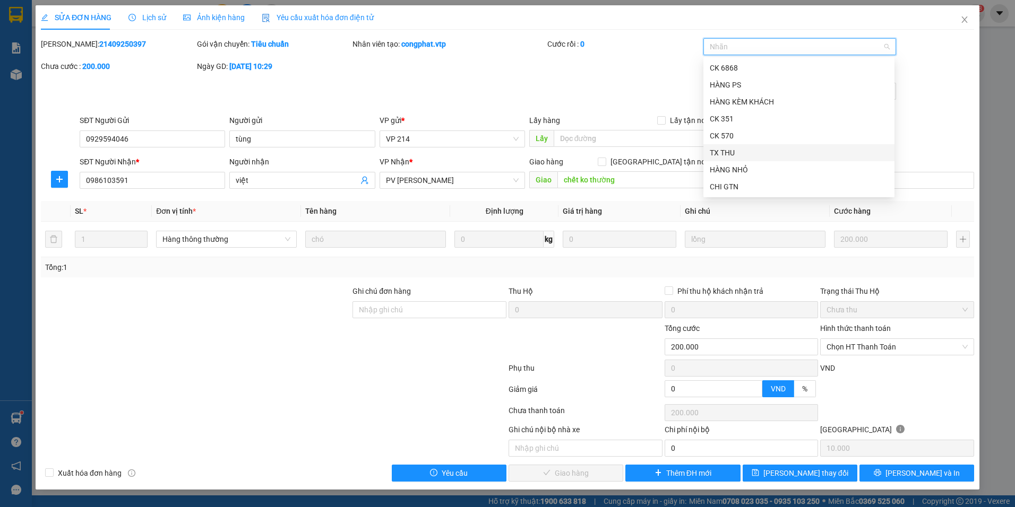
click at [720, 150] on div "TX THU" at bounding box center [799, 153] width 178 height 12
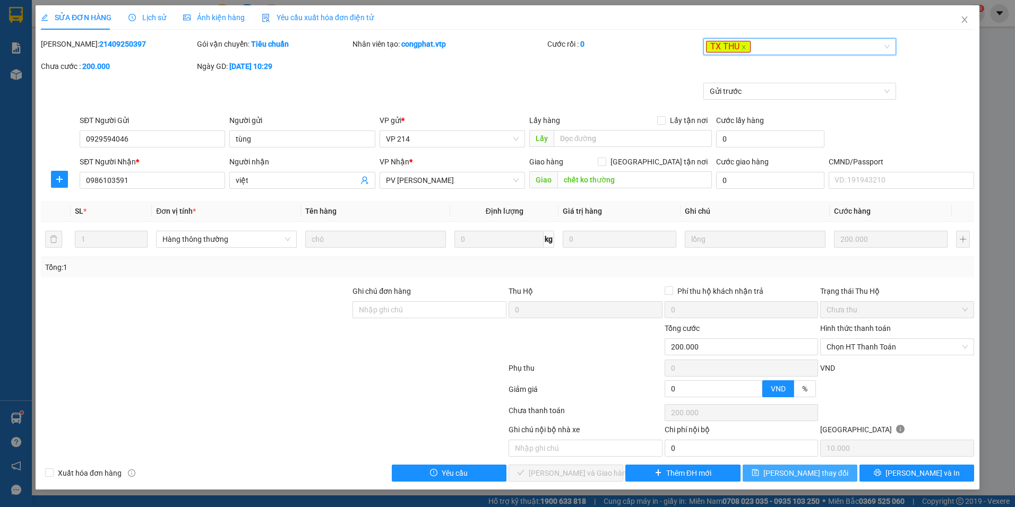
click at [813, 475] on span "Lưu thay đổi" at bounding box center [805, 474] width 85 height 12
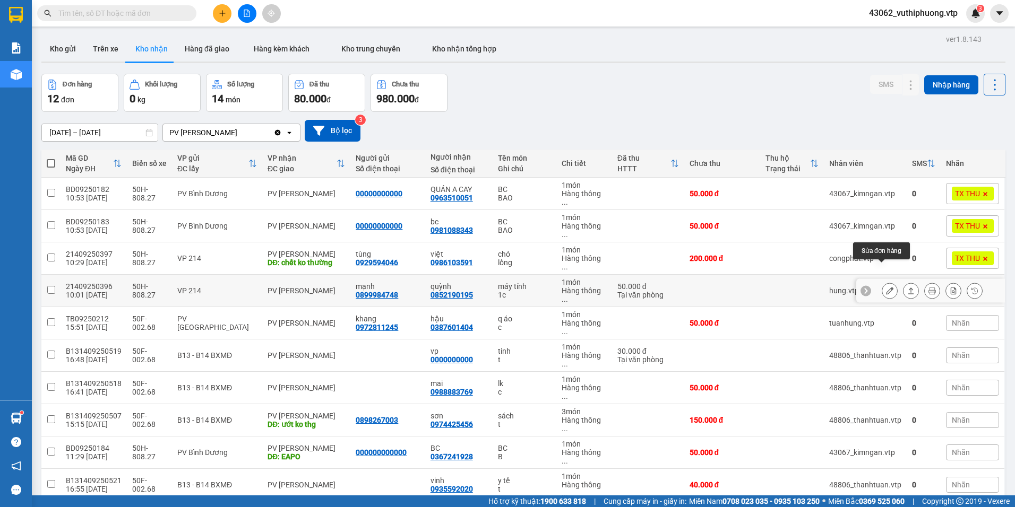
click at [886, 287] on icon at bounding box center [889, 290] width 7 height 7
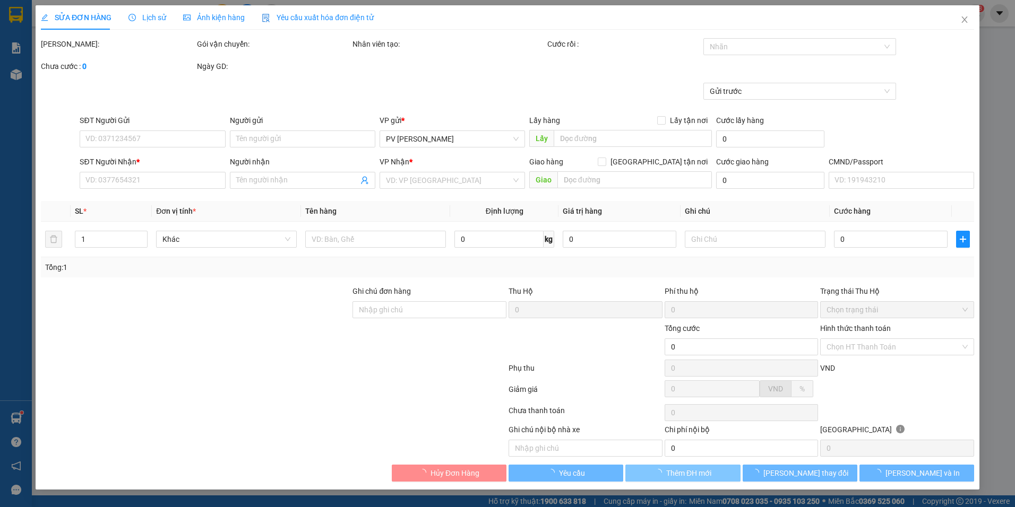
type input "0899984748"
type input "mạnh"
type input "0852190195"
type input "quỳnh"
type input "kk tra bên trg"
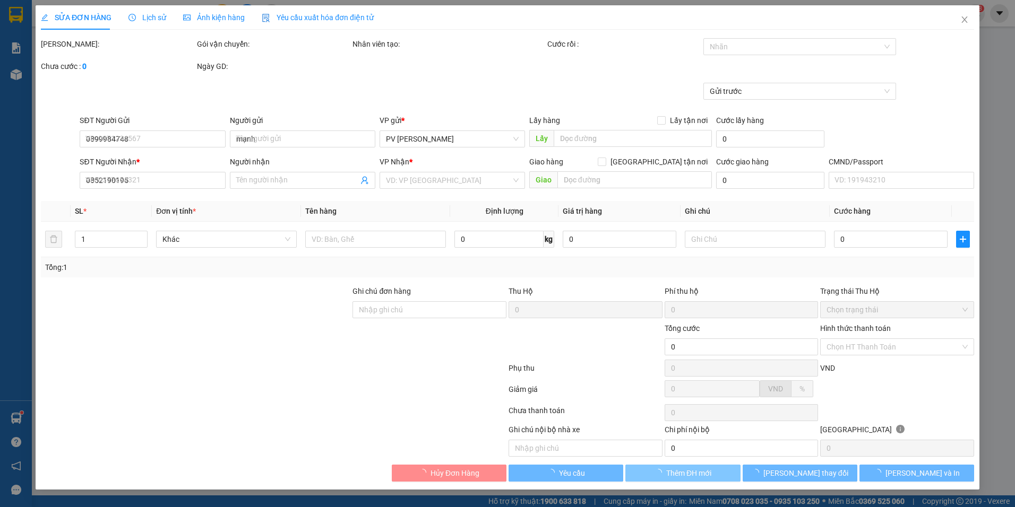
type input "50.000"
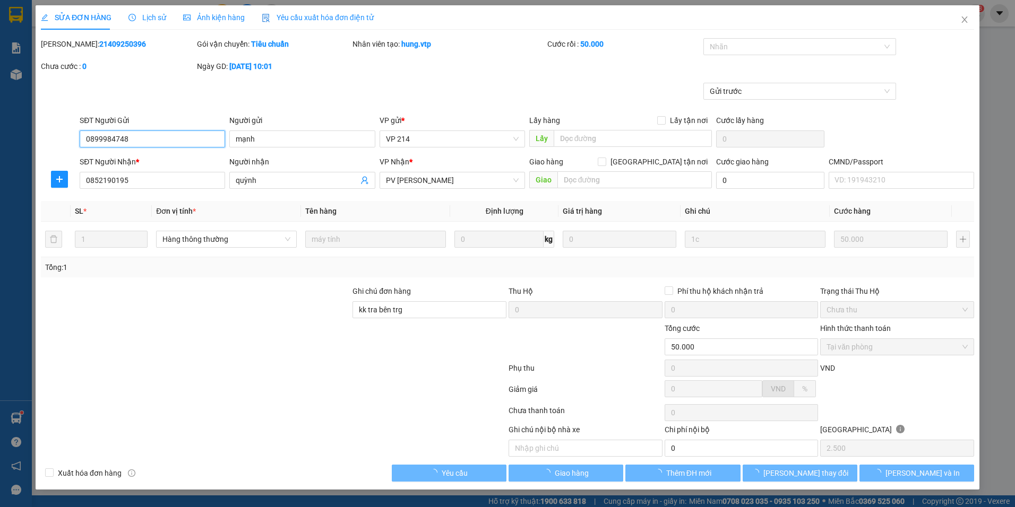
type input "2.500"
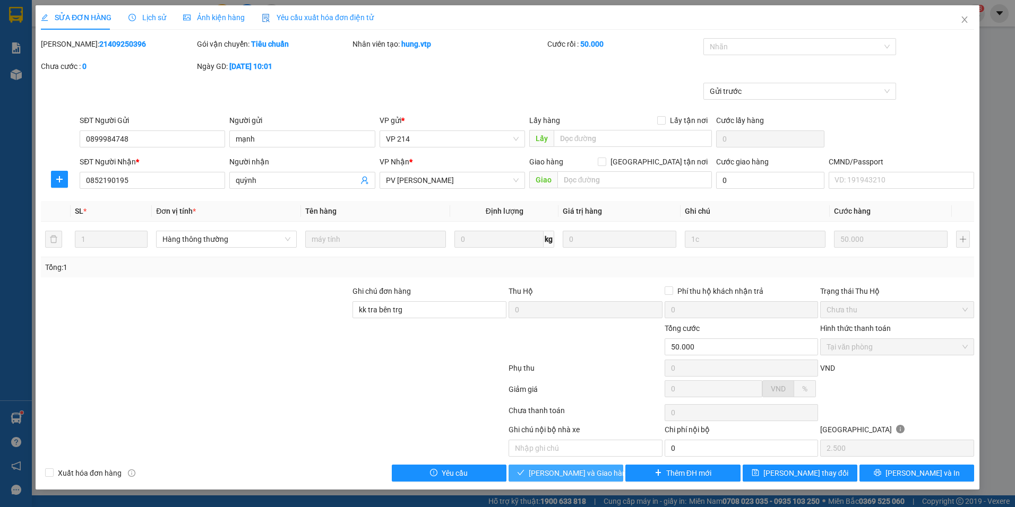
click at [583, 476] on span "Lưu và Giao hàng" at bounding box center [580, 474] width 102 height 12
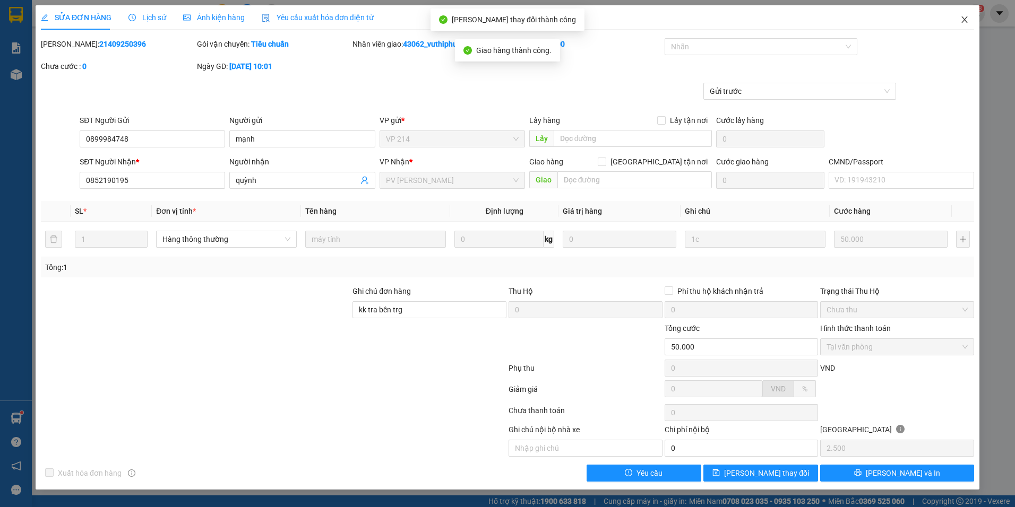
click at [966, 18] on icon "close" at bounding box center [964, 19] width 8 height 8
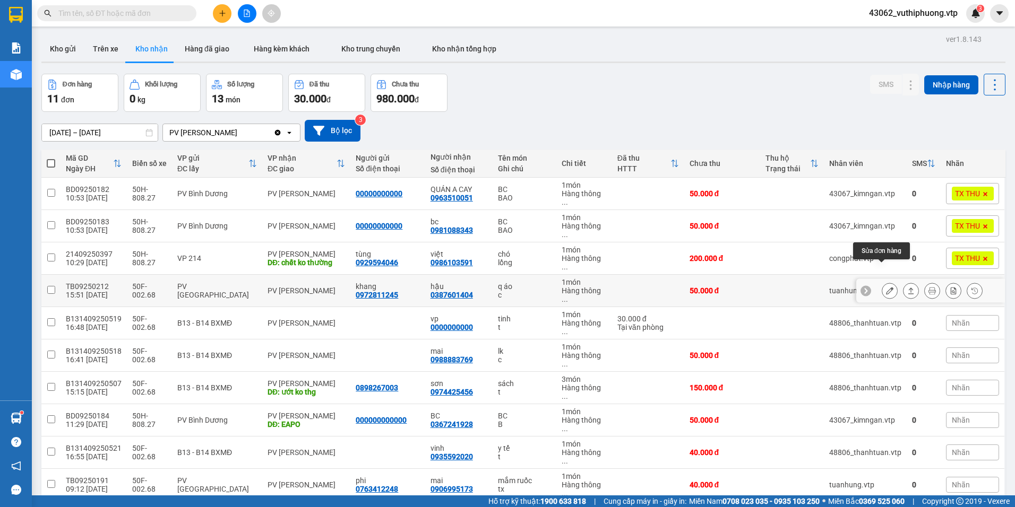
click at [886, 287] on icon at bounding box center [889, 290] width 7 height 7
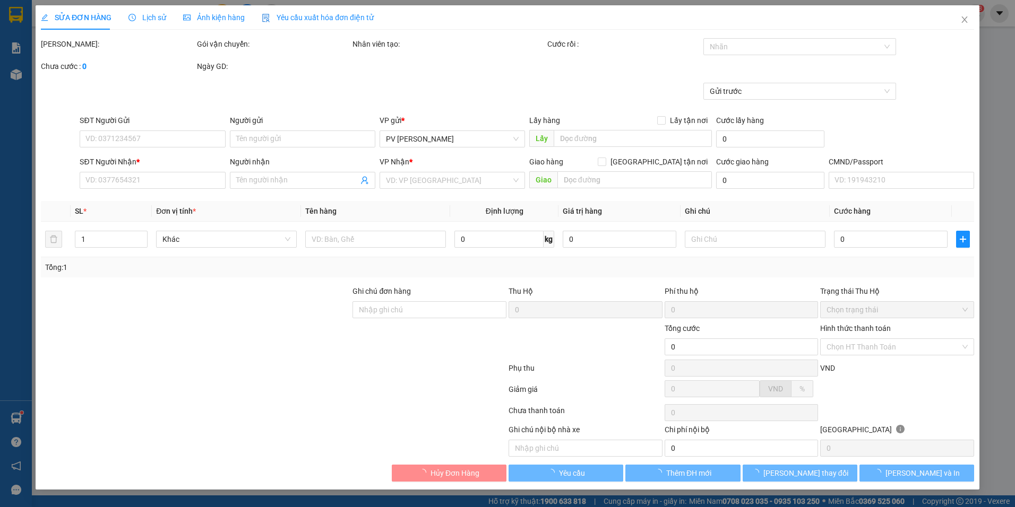
type input "0972811245"
type input "khang"
type input "0387601404"
type input "hậu"
type input "50.000"
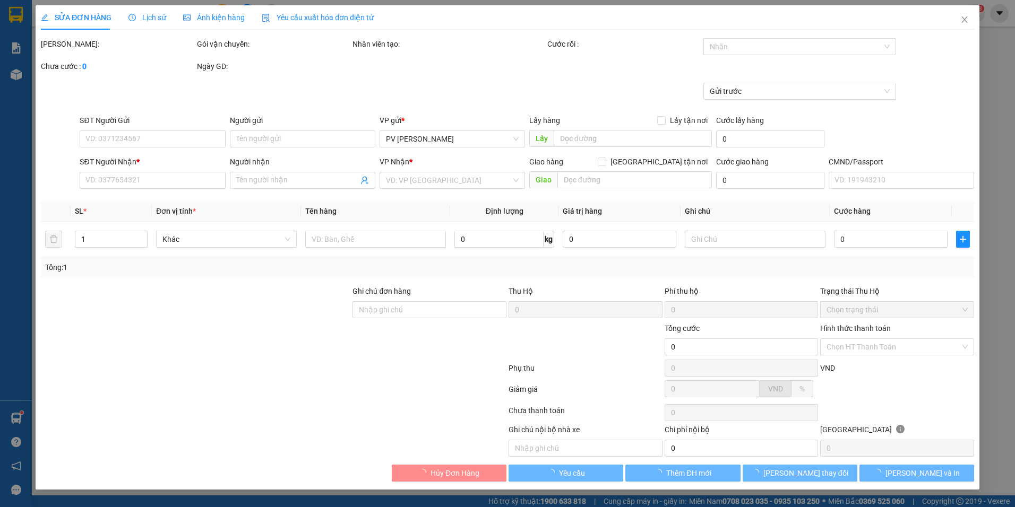
type input "50.000"
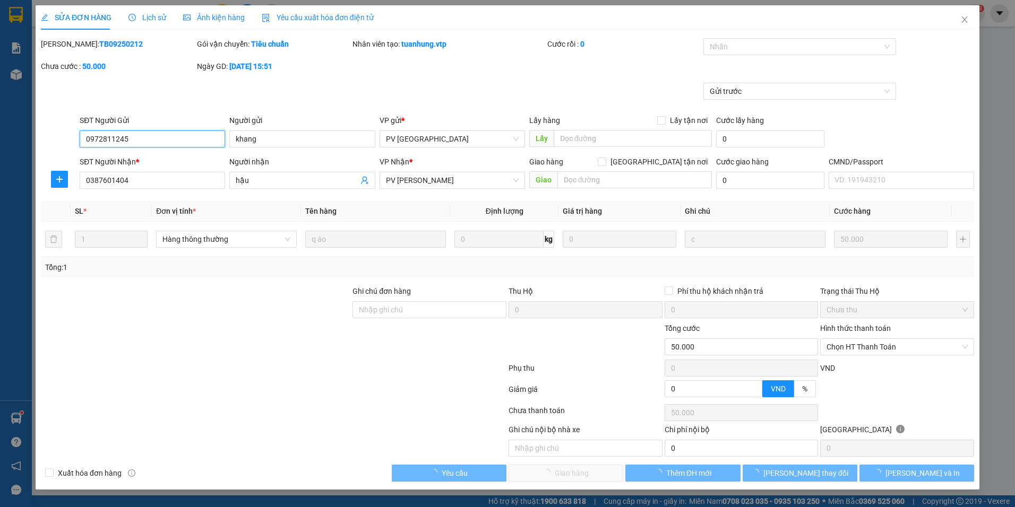
type input "2.500"
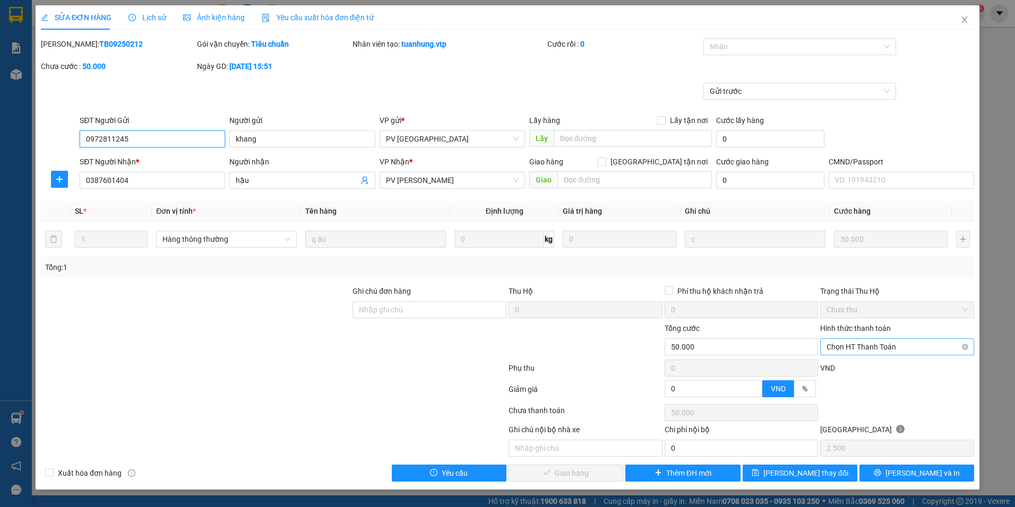
click at [924, 344] on span "Chọn HT Thanh Toán" at bounding box center [896, 347] width 141 height 16
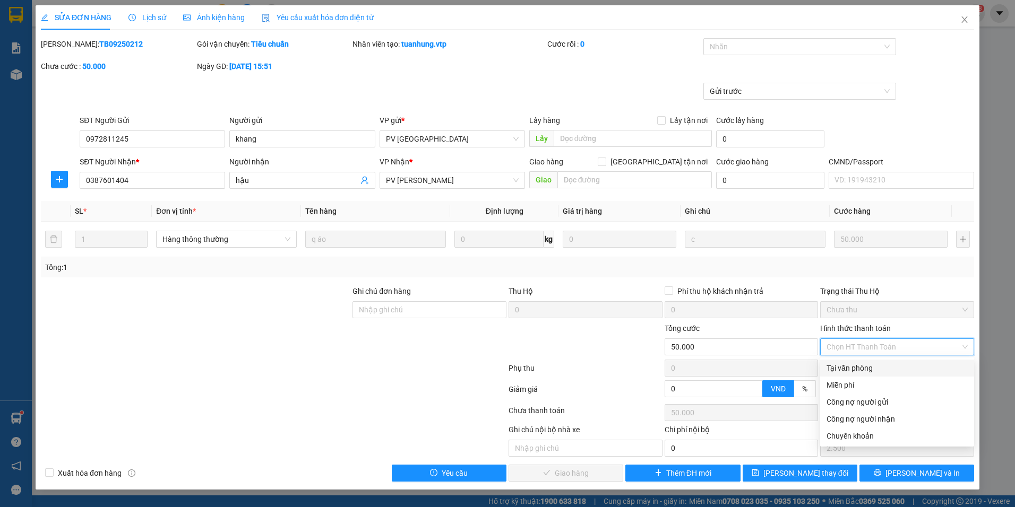
click at [868, 370] on div "Tại văn phòng" at bounding box center [896, 369] width 141 height 12
type input "0"
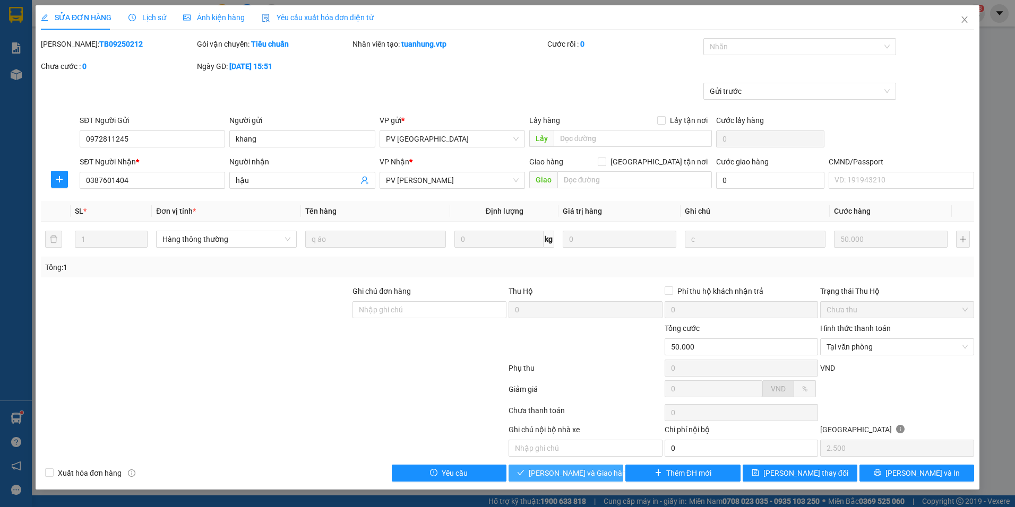
click at [583, 473] on span "Lưu và Giao hàng" at bounding box center [580, 474] width 102 height 12
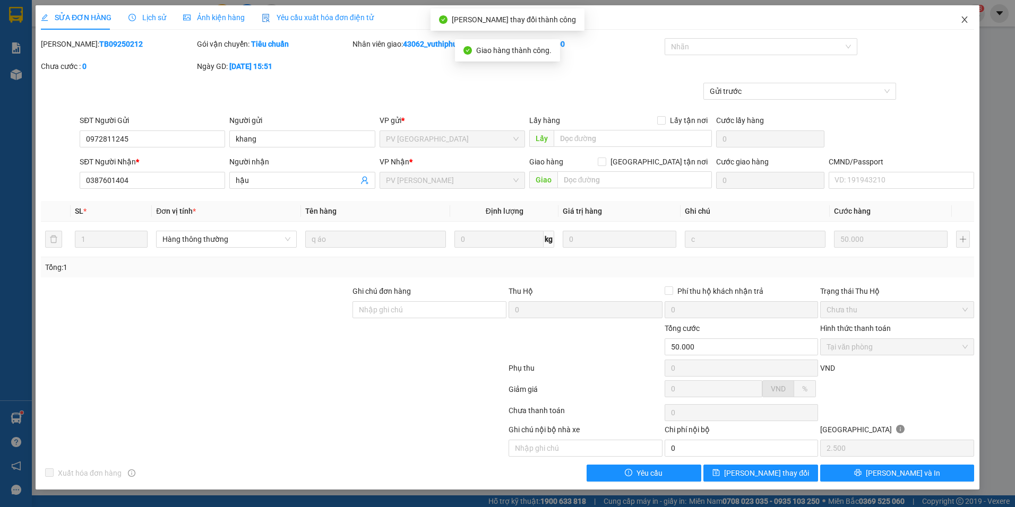
click at [960, 20] on icon "close" at bounding box center [964, 19] width 8 height 8
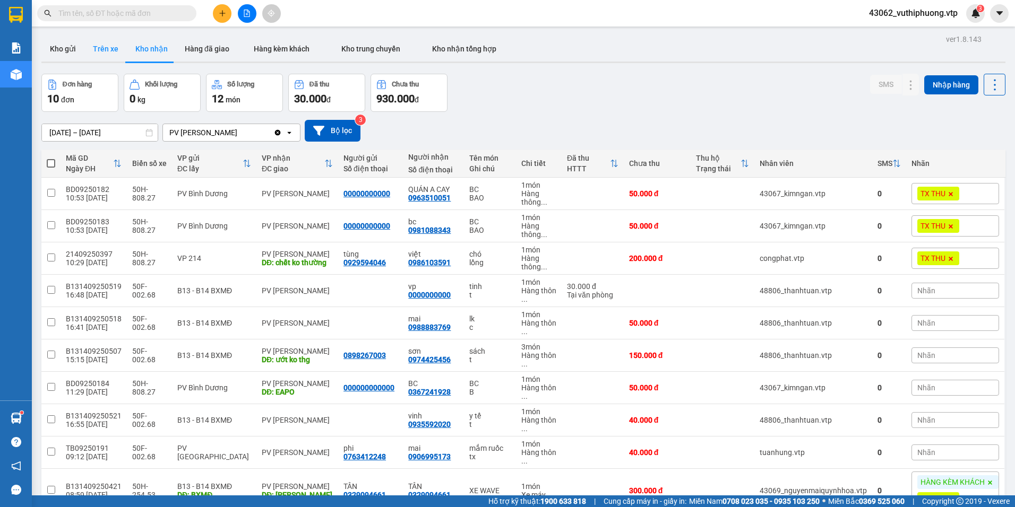
click at [107, 51] on button "Trên xe" at bounding box center [105, 48] width 42 height 25
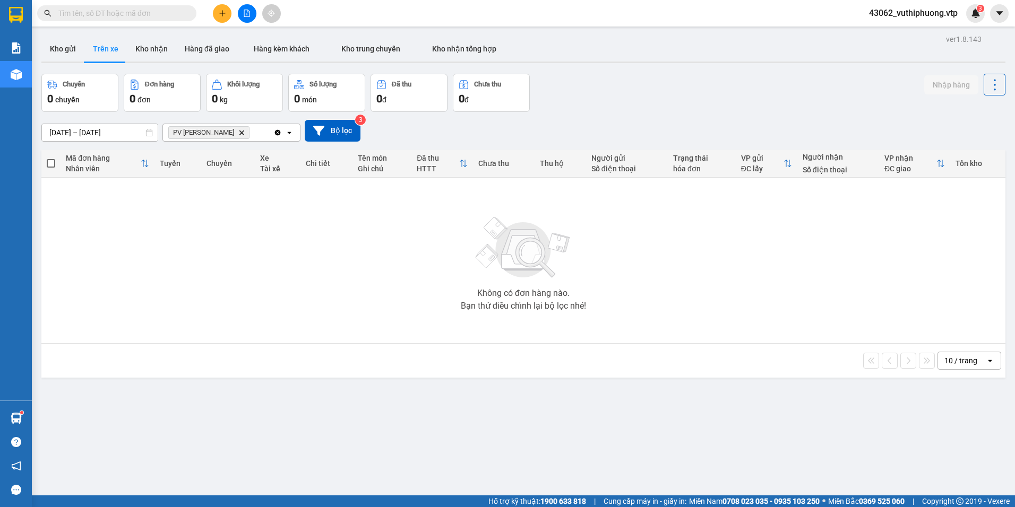
click at [119, 12] on input "text" at bounding box center [120, 13] width 125 height 12
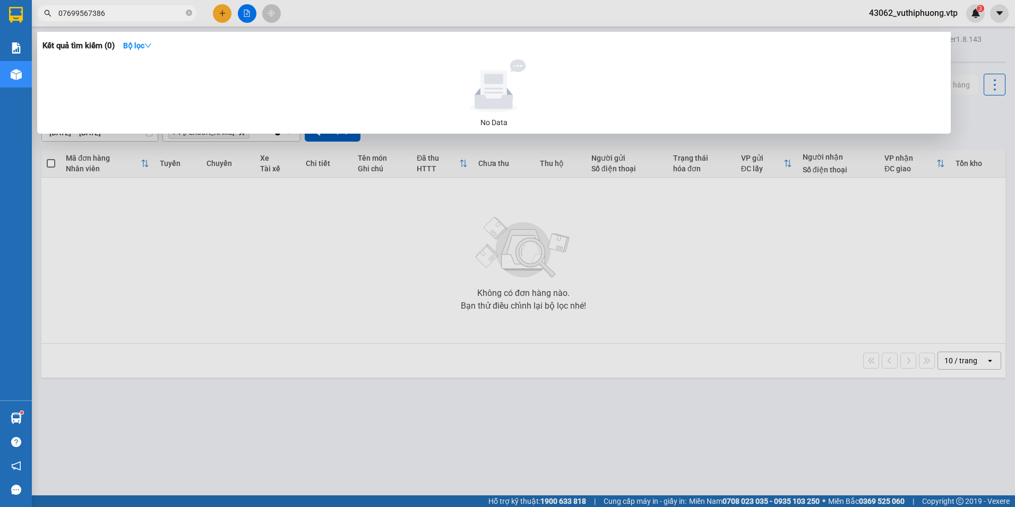
type input "07699567386"
click at [194, 248] on div at bounding box center [507, 253] width 1015 height 507
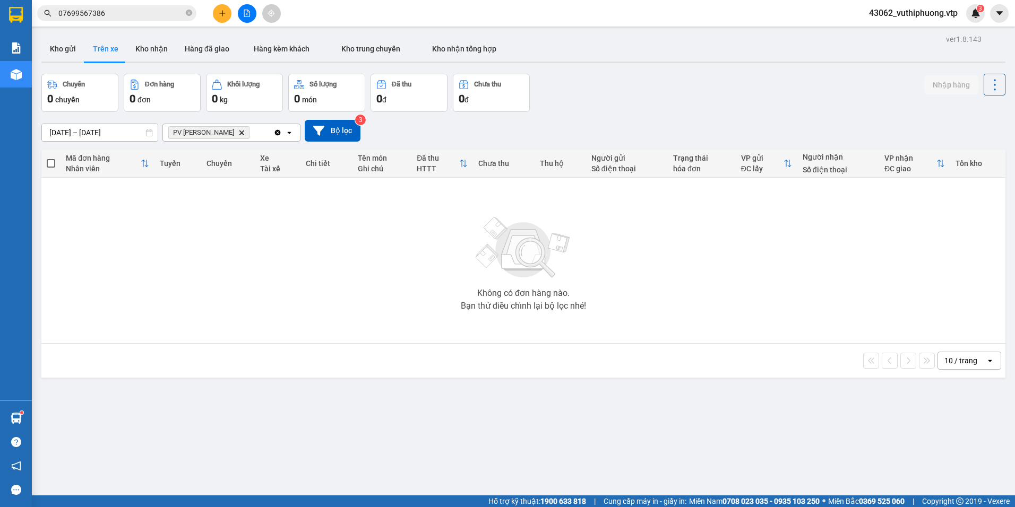
click at [160, 62] on div at bounding box center [523, 63] width 964 height 2
click at [244, 131] on div "PV Nam Đong Delete" at bounding box center [218, 132] width 110 height 17
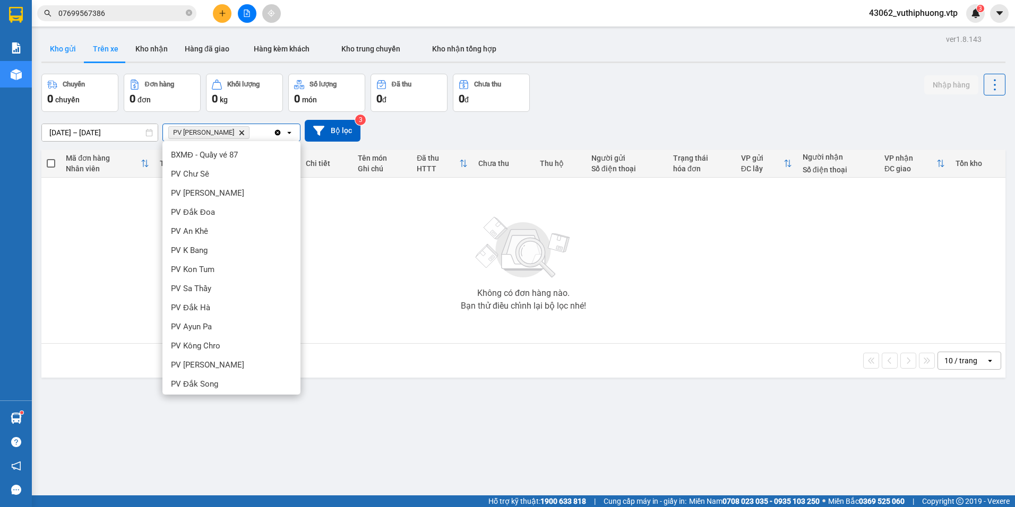
scroll to position [193, 0]
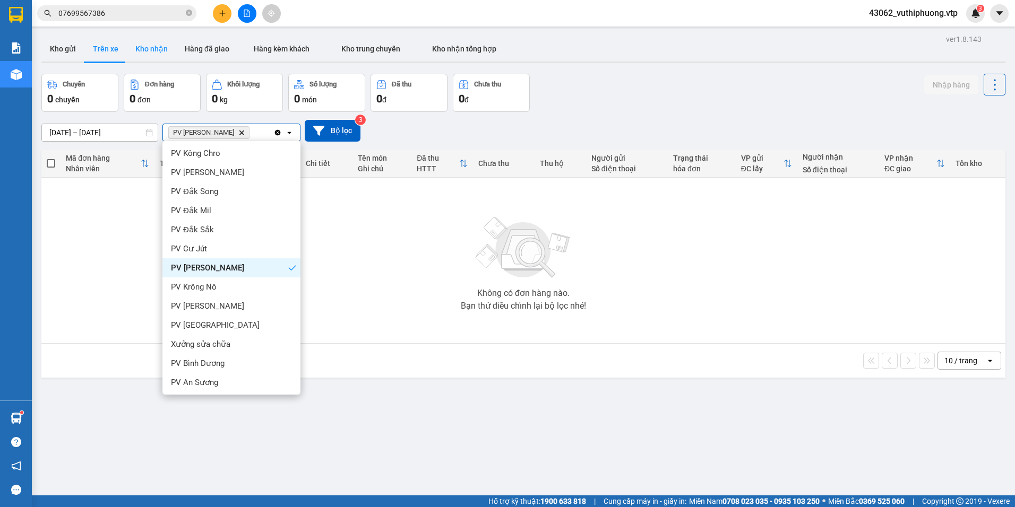
click at [156, 48] on button "Kho nhận" at bounding box center [151, 48] width 49 height 25
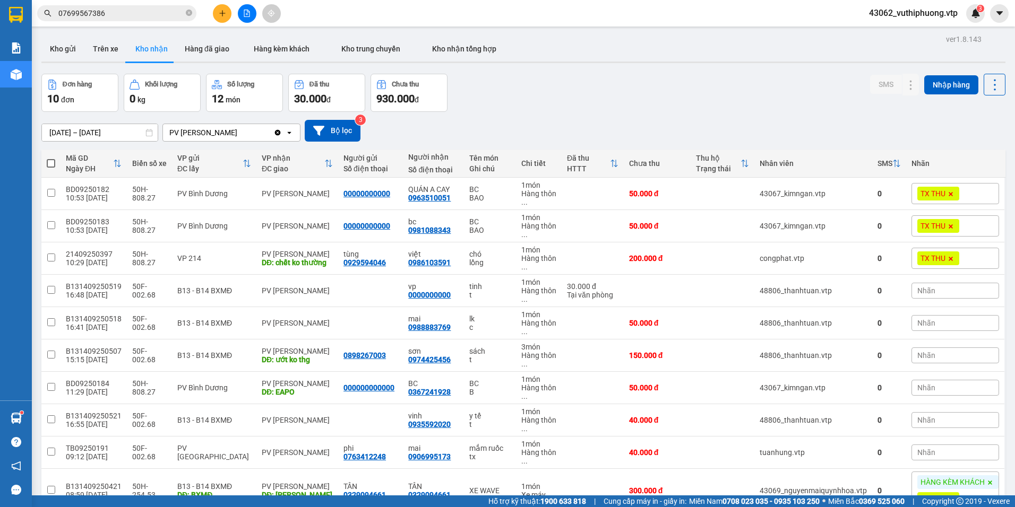
click at [251, 135] on div "PV [PERSON_NAME]" at bounding box center [218, 132] width 110 height 17
click at [217, 155] on div "PV Cư Jút" at bounding box center [231, 154] width 138 height 19
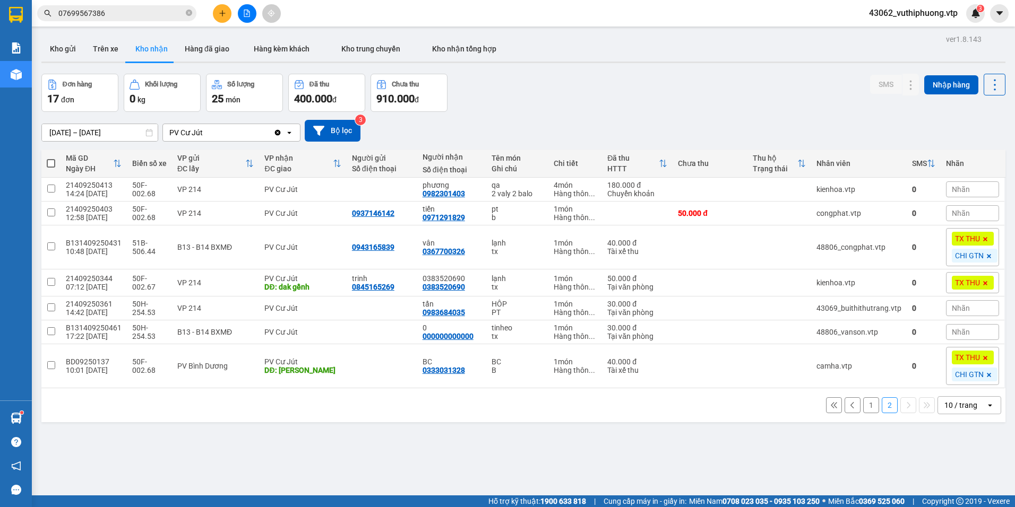
click at [869, 404] on button "1" at bounding box center [871, 406] width 16 height 16
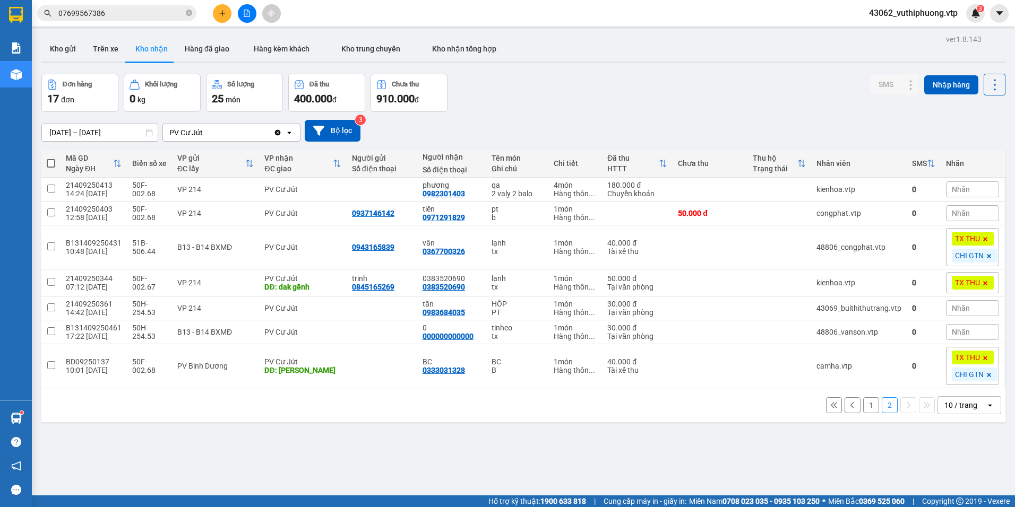
click at [864, 402] on button "1" at bounding box center [871, 406] width 16 height 16
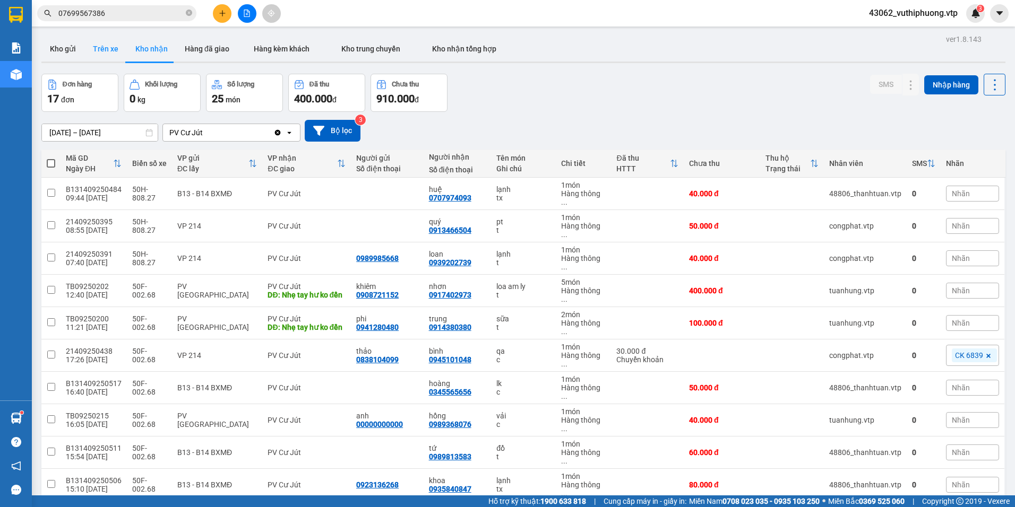
click at [111, 52] on button "Trên xe" at bounding box center [105, 48] width 42 height 25
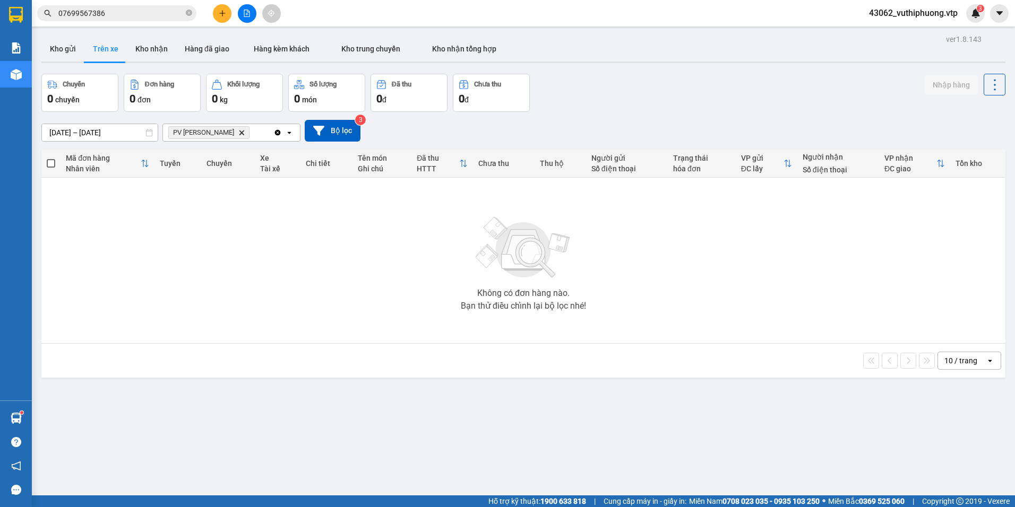
click at [241, 127] on div "PV Nam Đong Delete" at bounding box center [218, 132] width 110 height 17
type input "cj"
click at [243, 153] on div "PV Cư Jút" at bounding box center [231, 154] width 138 height 19
click at [280, 134] on span "PV Cư Jút Delete" at bounding box center [277, 132] width 50 height 13
click at [291, 134] on icon "PV Cư Jút, close by backspace" at bounding box center [293, 132] width 5 height 5
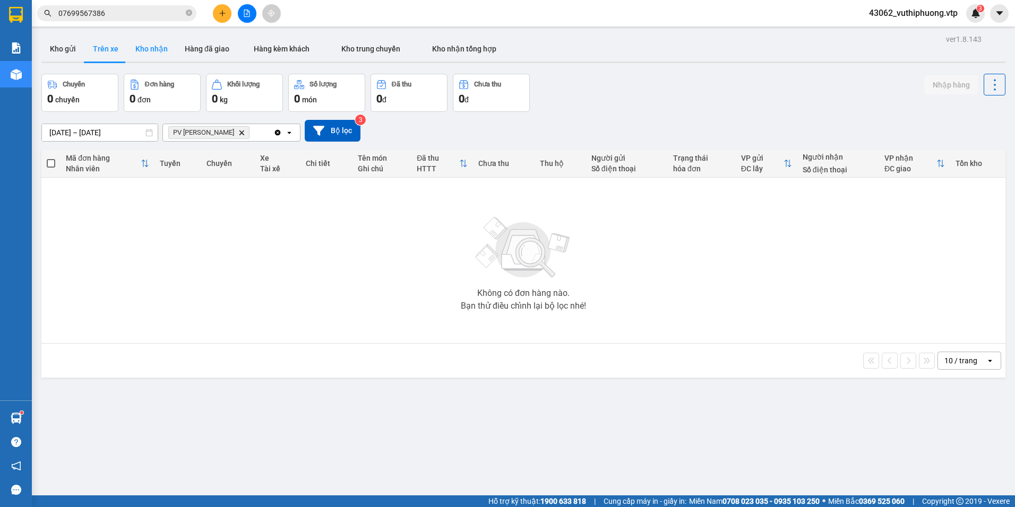
click at [150, 49] on button "Kho nhận" at bounding box center [151, 48] width 49 height 25
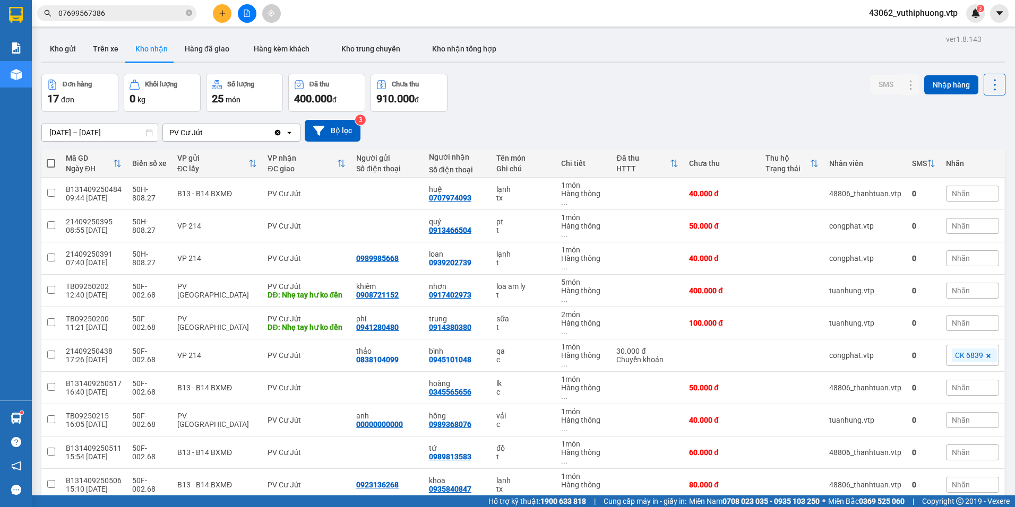
click at [223, 139] on div "PV Cư Jút" at bounding box center [218, 132] width 110 height 17
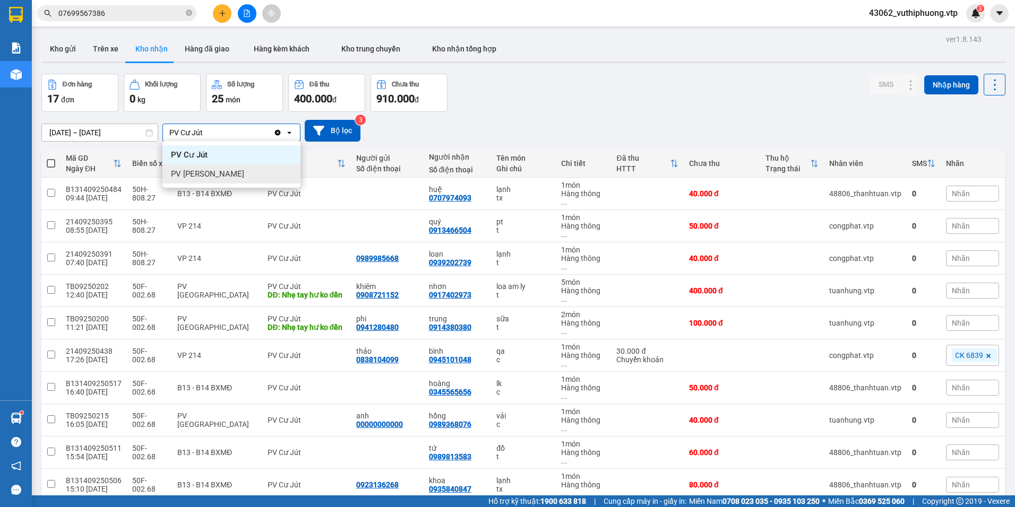
click at [195, 170] on span "PV [PERSON_NAME]" at bounding box center [207, 174] width 73 height 11
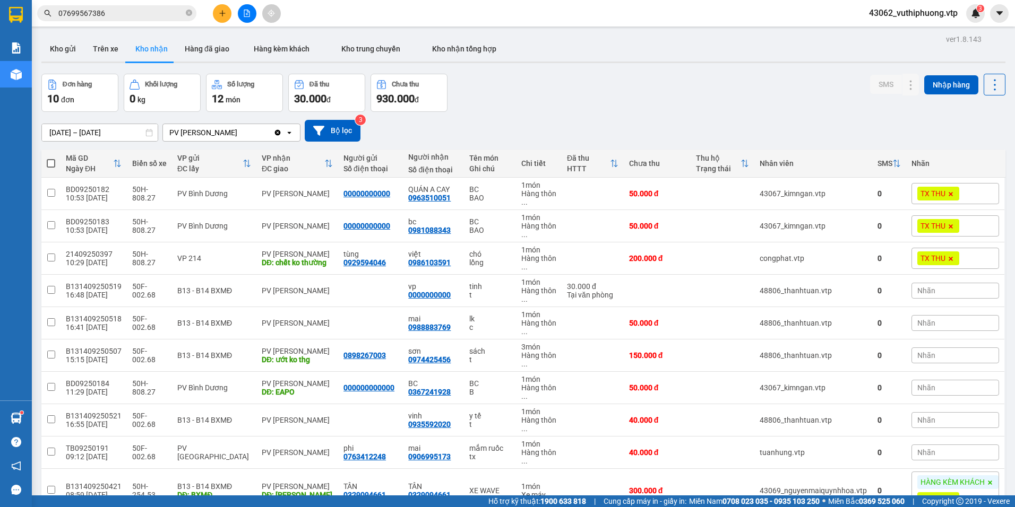
click at [230, 134] on div "PV [PERSON_NAME]" at bounding box center [218, 132] width 110 height 17
click at [214, 158] on div "PV Cư Jút" at bounding box center [231, 154] width 138 height 19
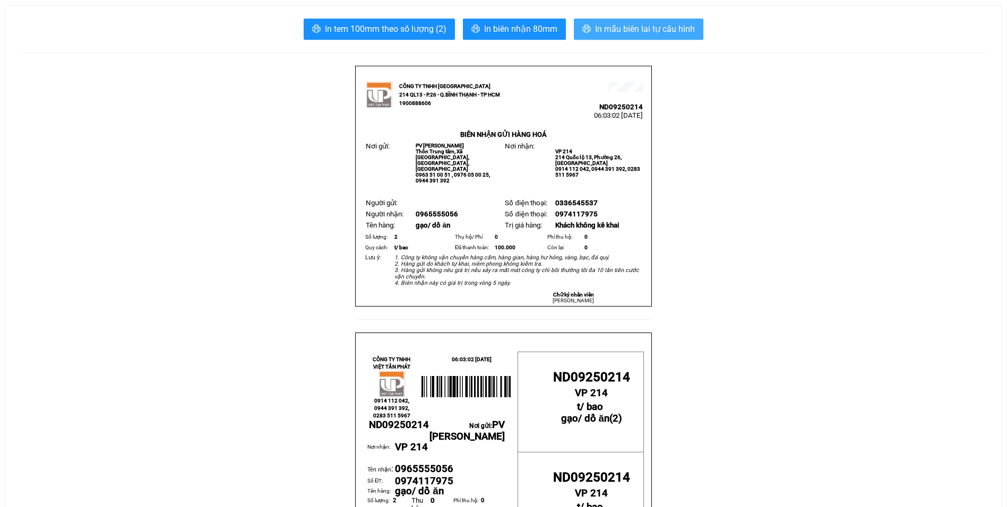
click at [695, 22] on button "In mẫu biên lai tự cấu hình" at bounding box center [639, 29] width 130 height 21
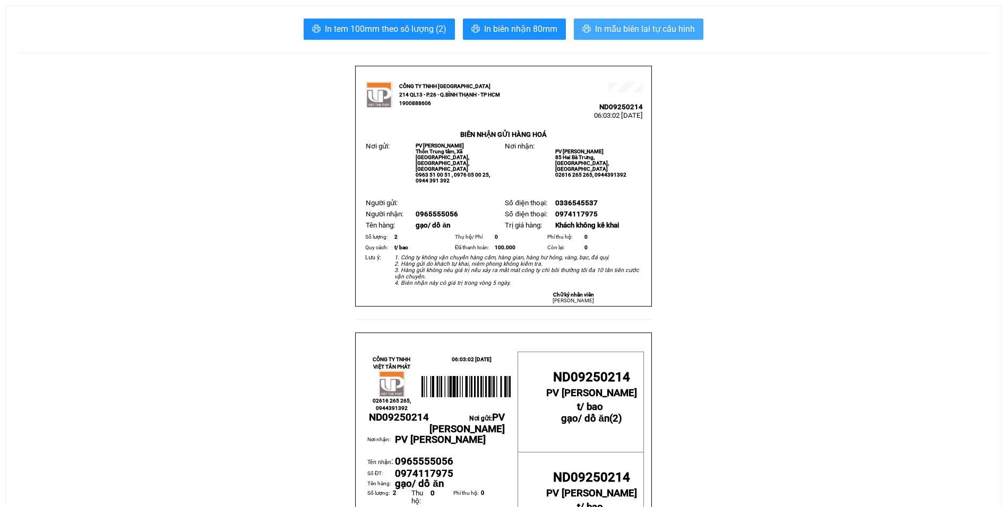
click at [660, 24] on span "In mẫu biên lai tự cấu hình" at bounding box center [645, 28] width 100 height 13
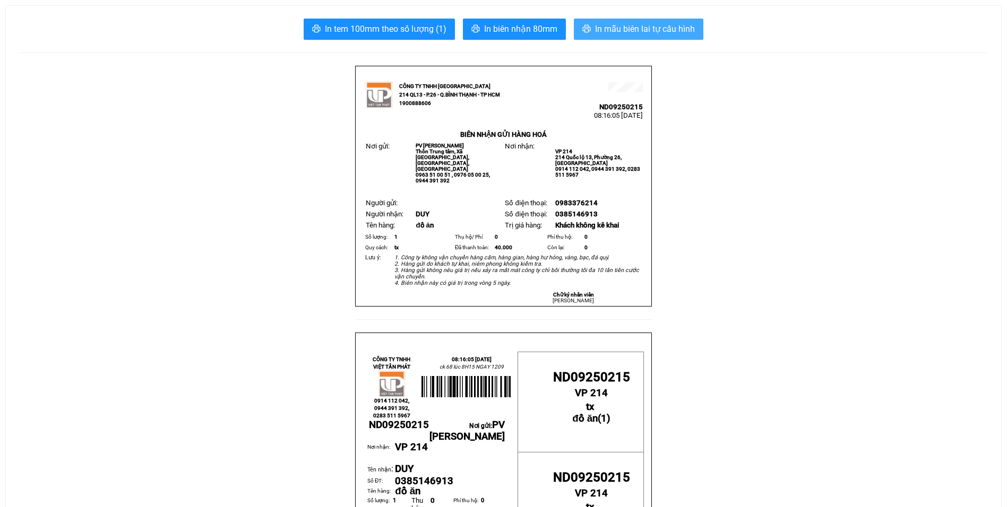
click at [656, 22] on span "In mẫu biên lai tự cấu hình" at bounding box center [645, 28] width 100 height 13
click at [651, 30] on span "In mẫu biên lai tự cấu hình" at bounding box center [645, 28] width 100 height 13
click at [605, 22] on button "In mẫu biên lai tự cấu hình" at bounding box center [639, 29] width 130 height 21
